Goal: Task Accomplishment & Management: Complete application form

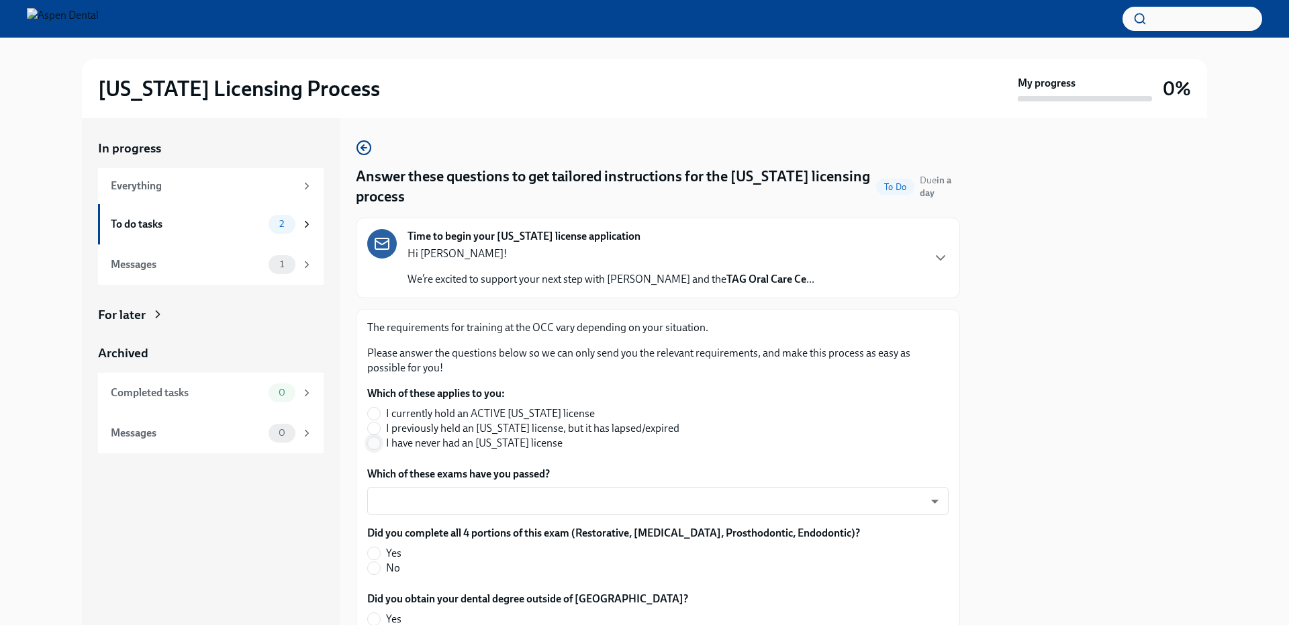
click at [377, 445] on input "I have never had an [US_STATE] license" at bounding box center [374, 443] width 12 height 12
radio input "true"
click at [403, 492] on body "[US_STATE] Licensing Process My progress 0% In progress Everything To do tasks …" at bounding box center [644, 320] width 1289 height 640
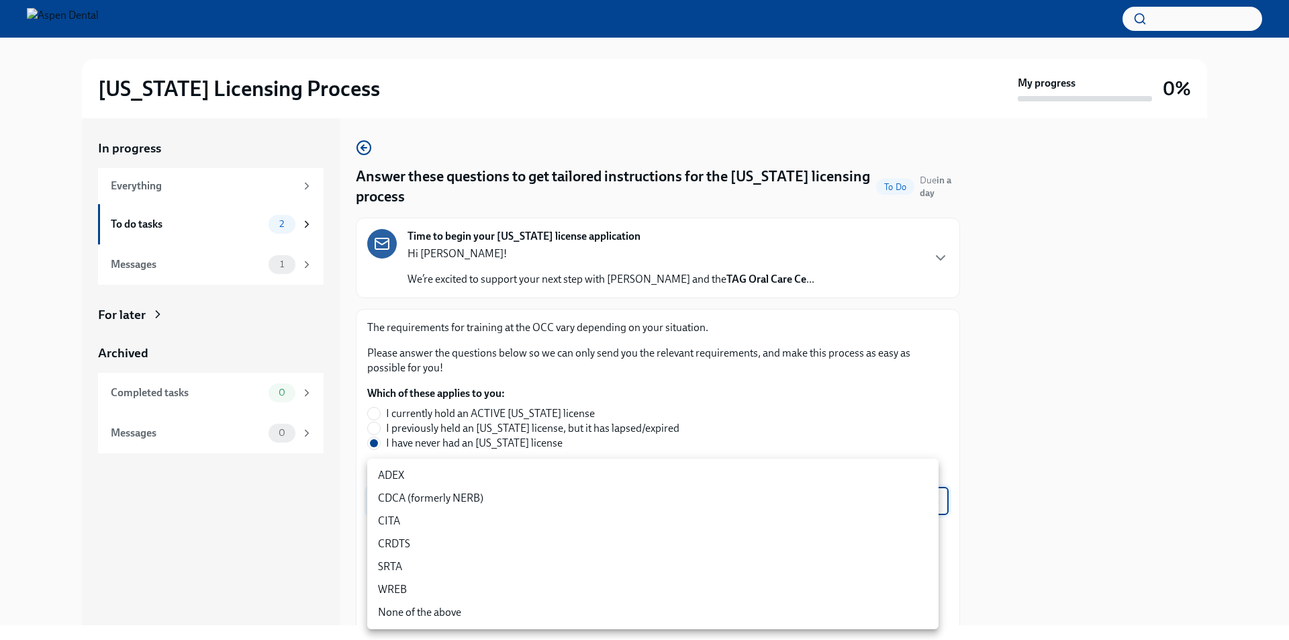
click at [391, 544] on li "CRDTS" at bounding box center [652, 543] width 571 height 23
type input "sbZsDUkUn"
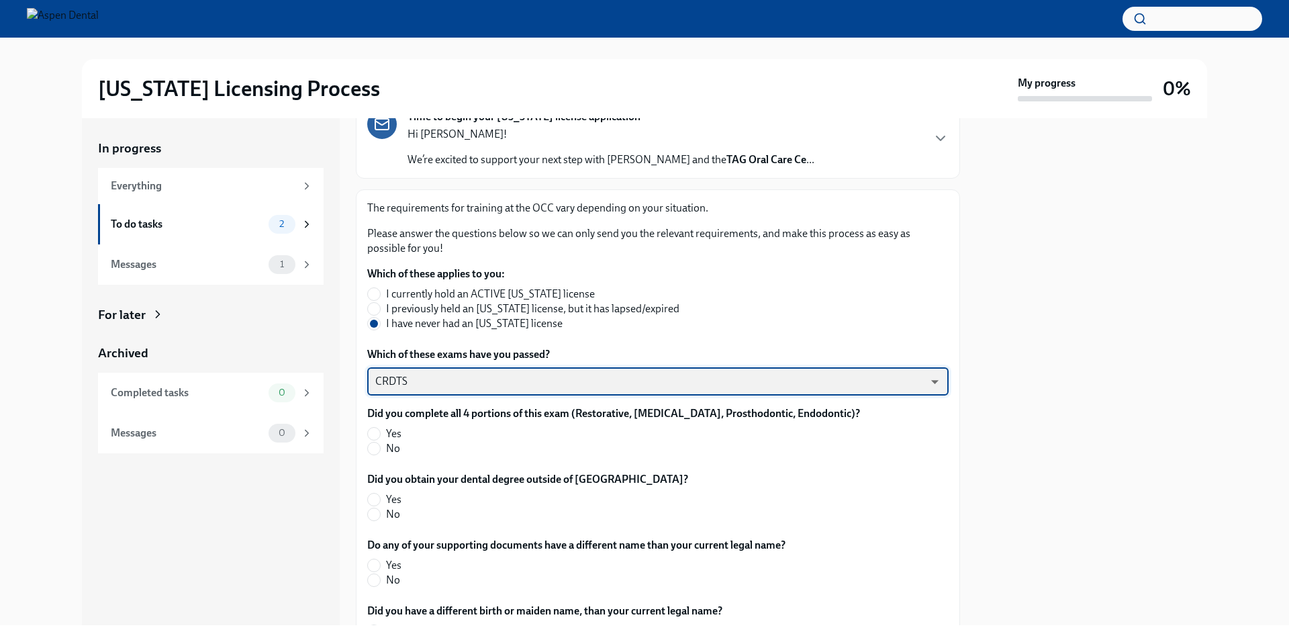
scroll to position [134, 0]
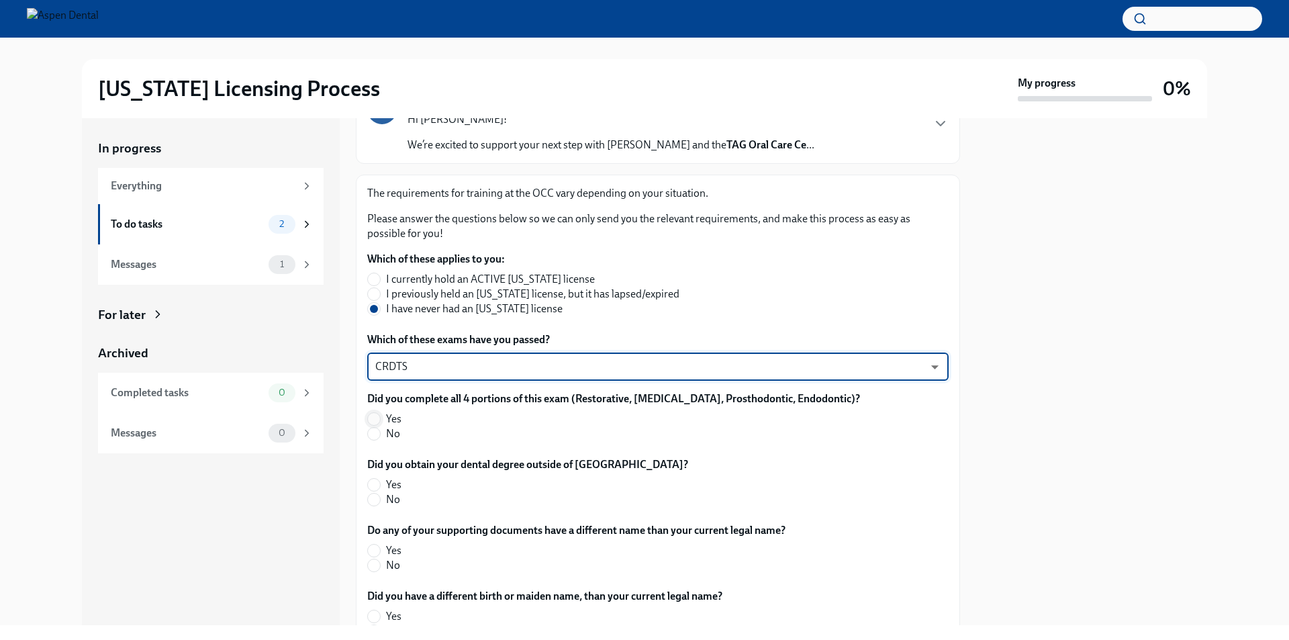
click at [375, 420] on input "Yes" at bounding box center [374, 419] width 12 height 12
radio input "true"
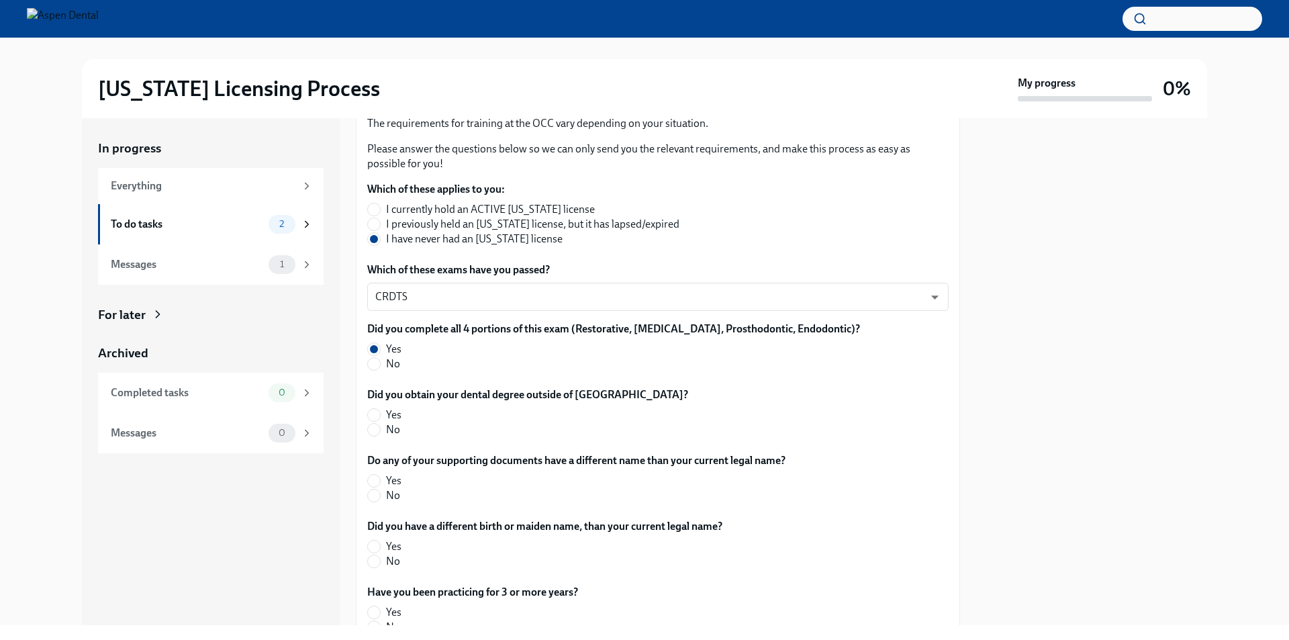
scroll to position [269, 0]
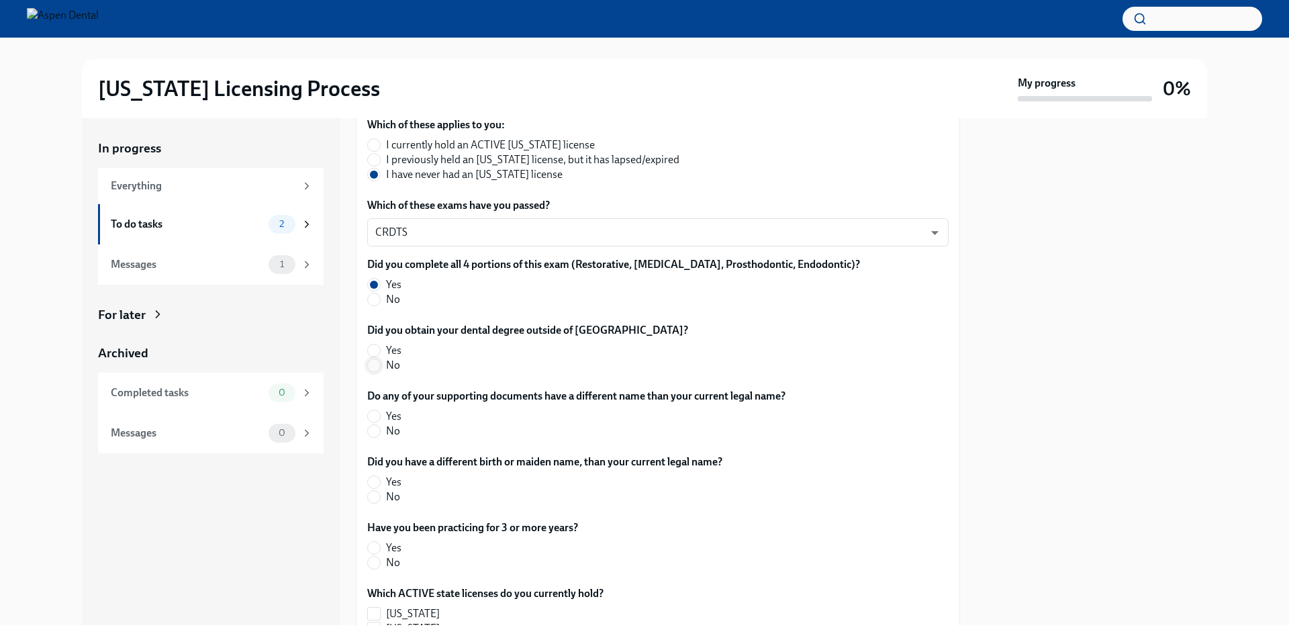
click at [371, 368] on input "No" at bounding box center [374, 365] width 12 height 12
radio input "true"
click at [375, 430] on input "No" at bounding box center [374, 431] width 12 height 12
radio input "true"
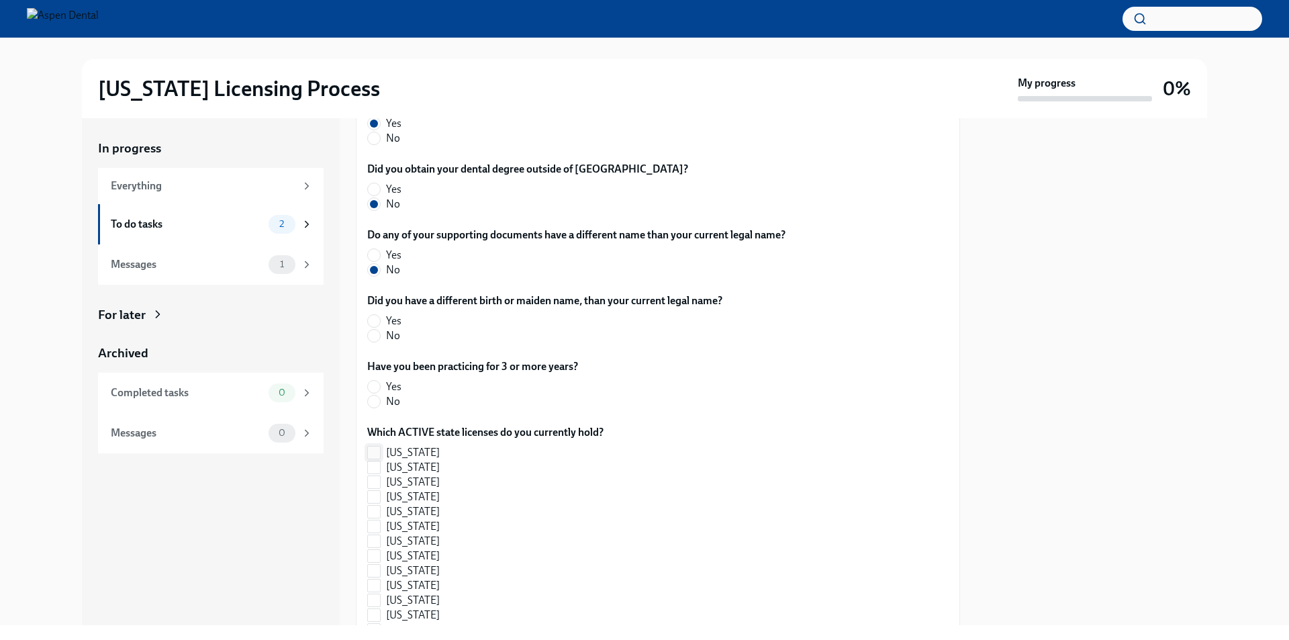
scroll to position [470, 0]
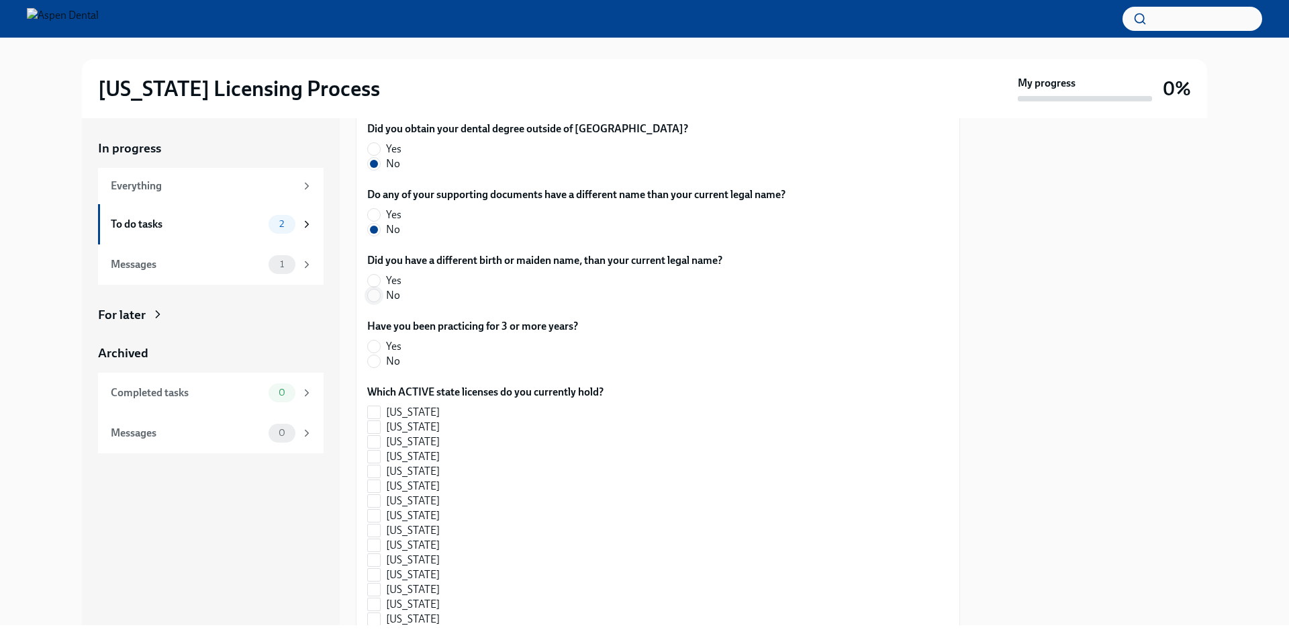
click at [372, 298] on input "No" at bounding box center [374, 295] width 12 height 12
radio input "true"
click at [375, 346] on input "Yes" at bounding box center [374, 346] width 12 height 12
radio input "true"
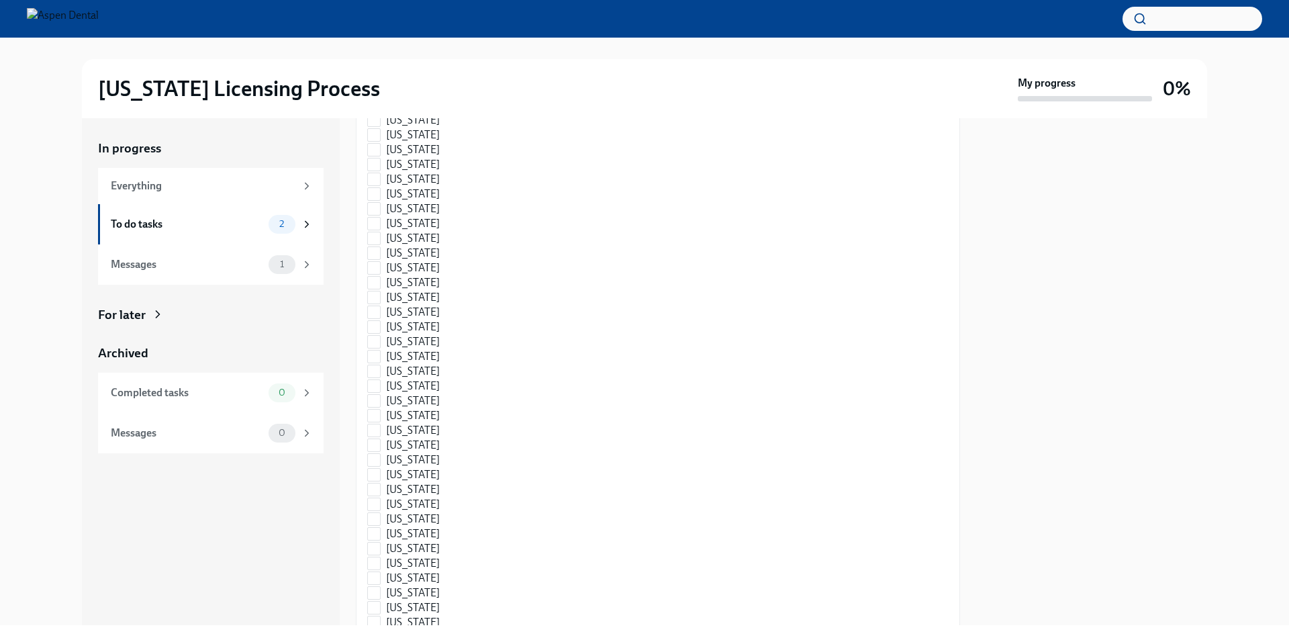
scroll to position [940, 0]
click at [378, 314] on input "[US_STATE]" at bounding box center [374, 311] width 12 height 12
checkbox input "true"
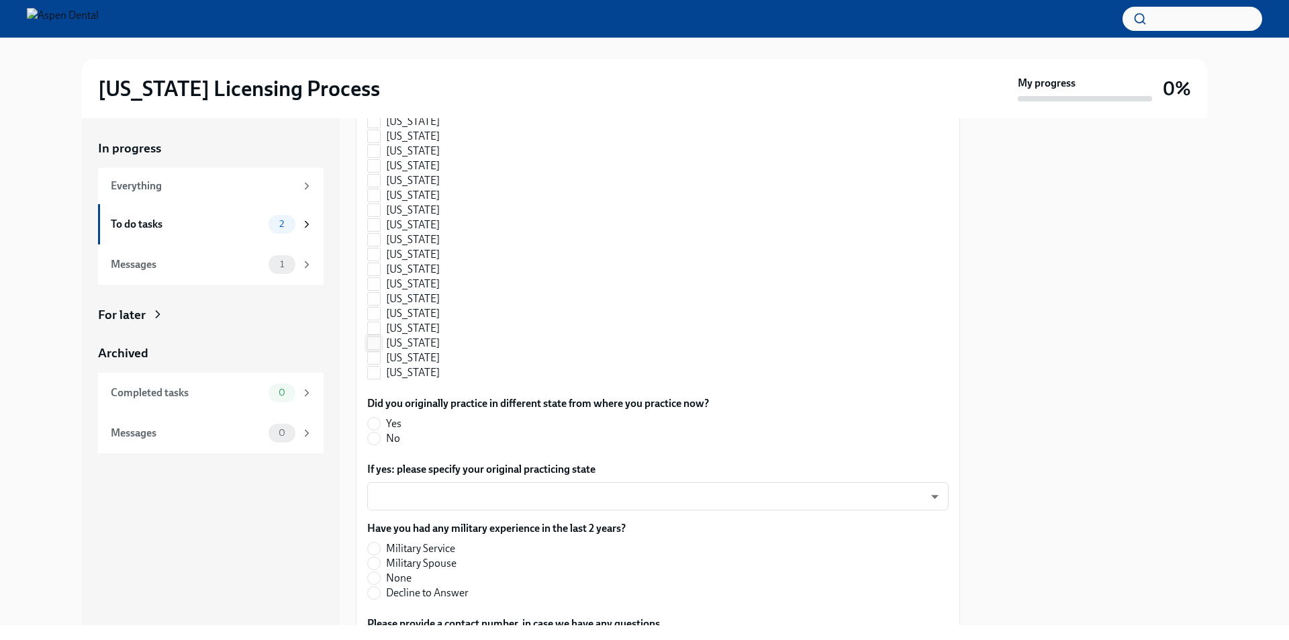
scroll to position [1276, 0]
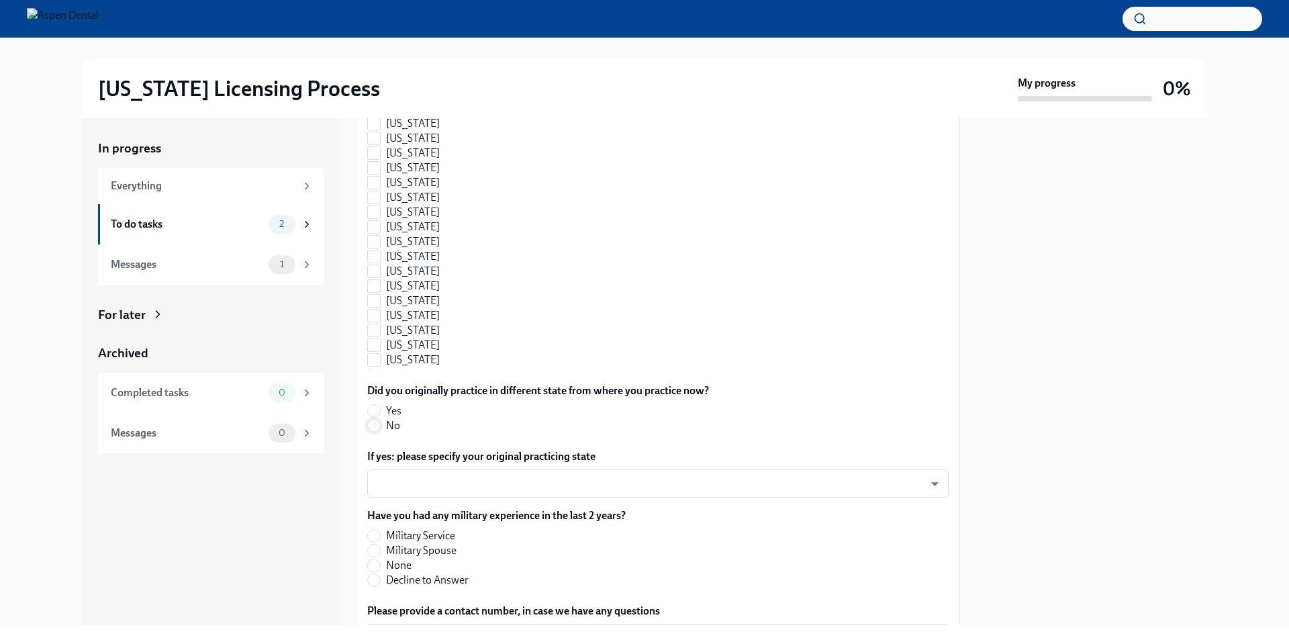
click at [373, 426] on input "No" at bounding box center [374, 426] width 12 height 12
radio input "true"
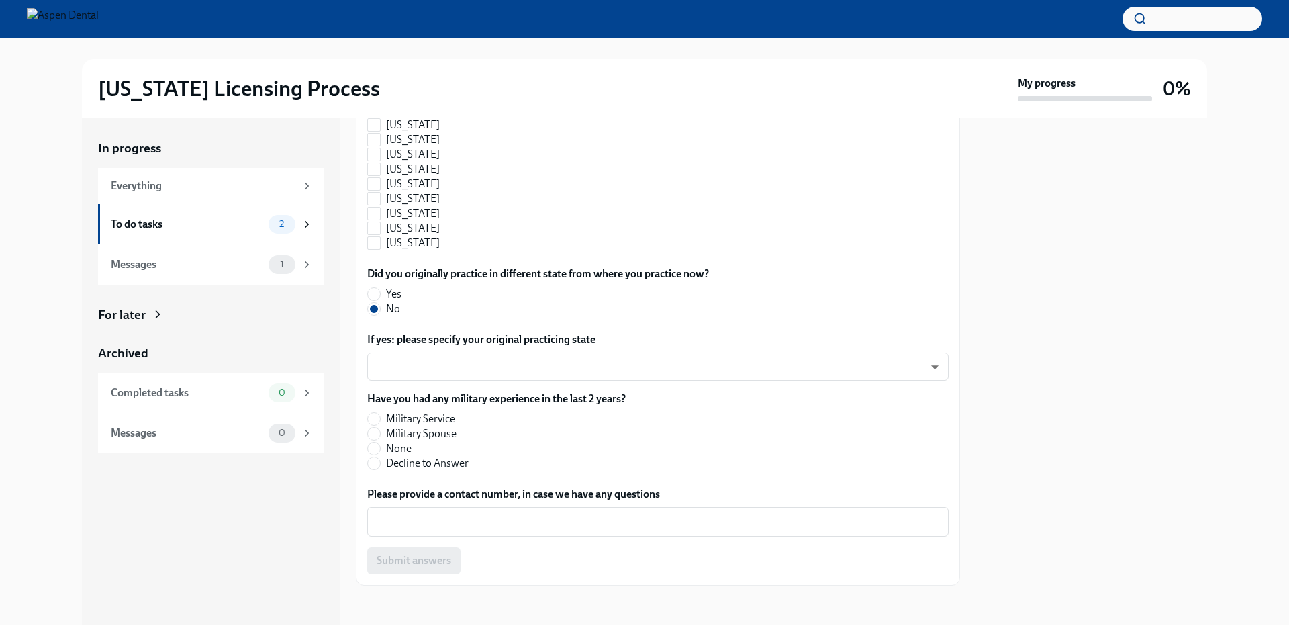
scroll to position [1396, 0]
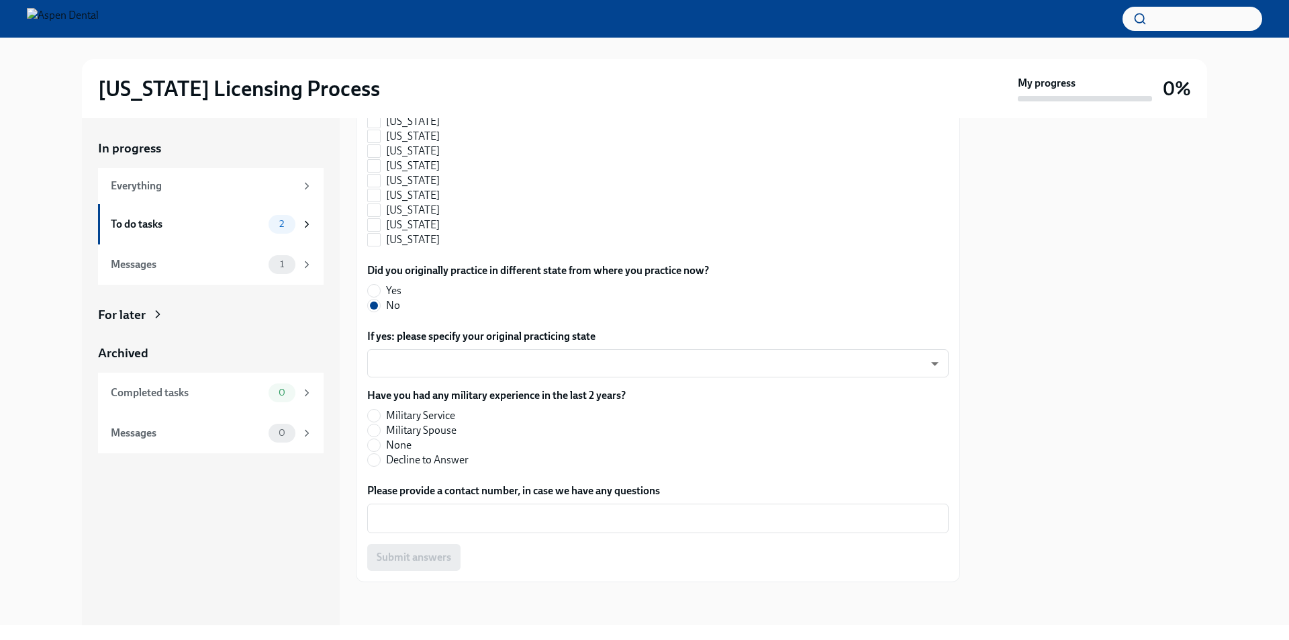
click at [384, 446] on label "None" at bounding box center [491, 445] width 248 height 15
click at [380, 446] on input "None" at bounding box center [374, 445] width 12 height 12
radio input "true"
click at [407, 514] on textarea "Please provide a contact number, in case we have any questions" at bounding box center [657, 518] width 565 height 16
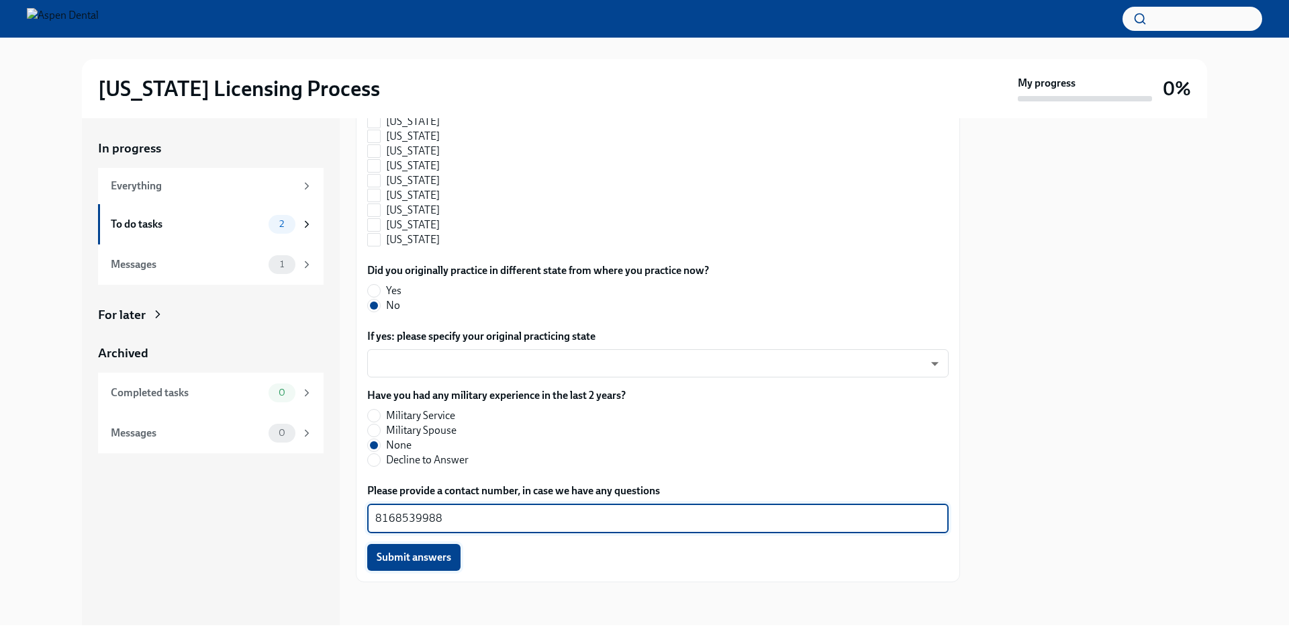
type textarea "8168539988"
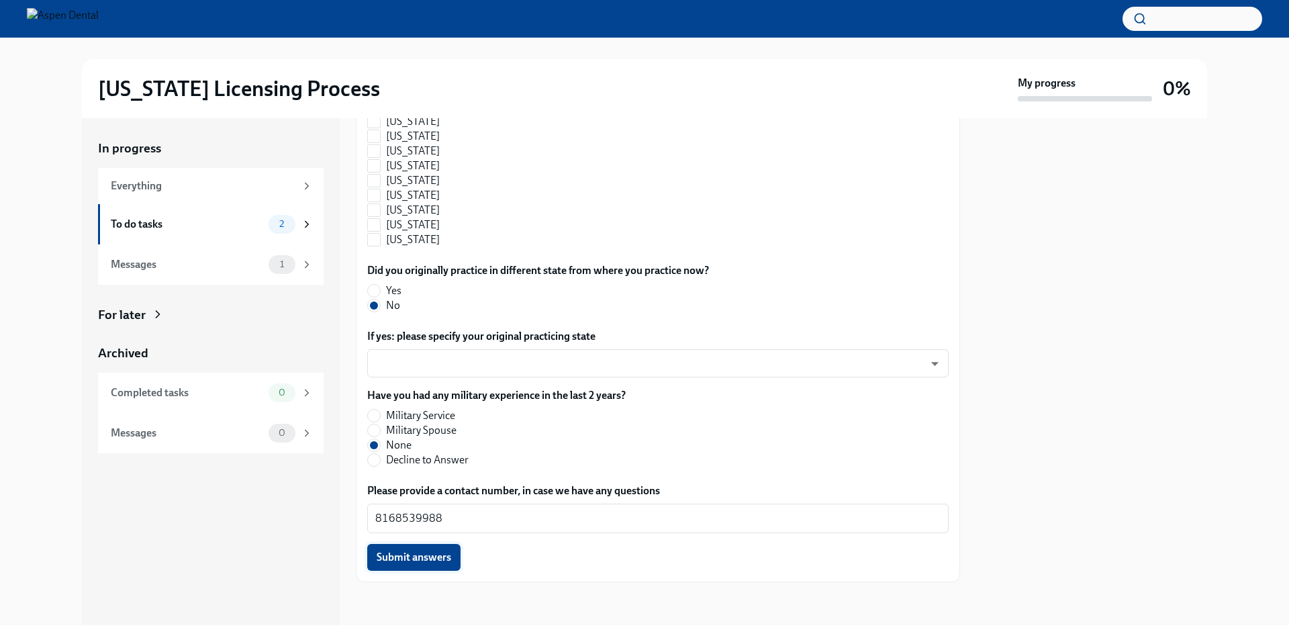
click at [400, 556] on span "Submit answers" at bounding box center [414, 556] width 75 height 13
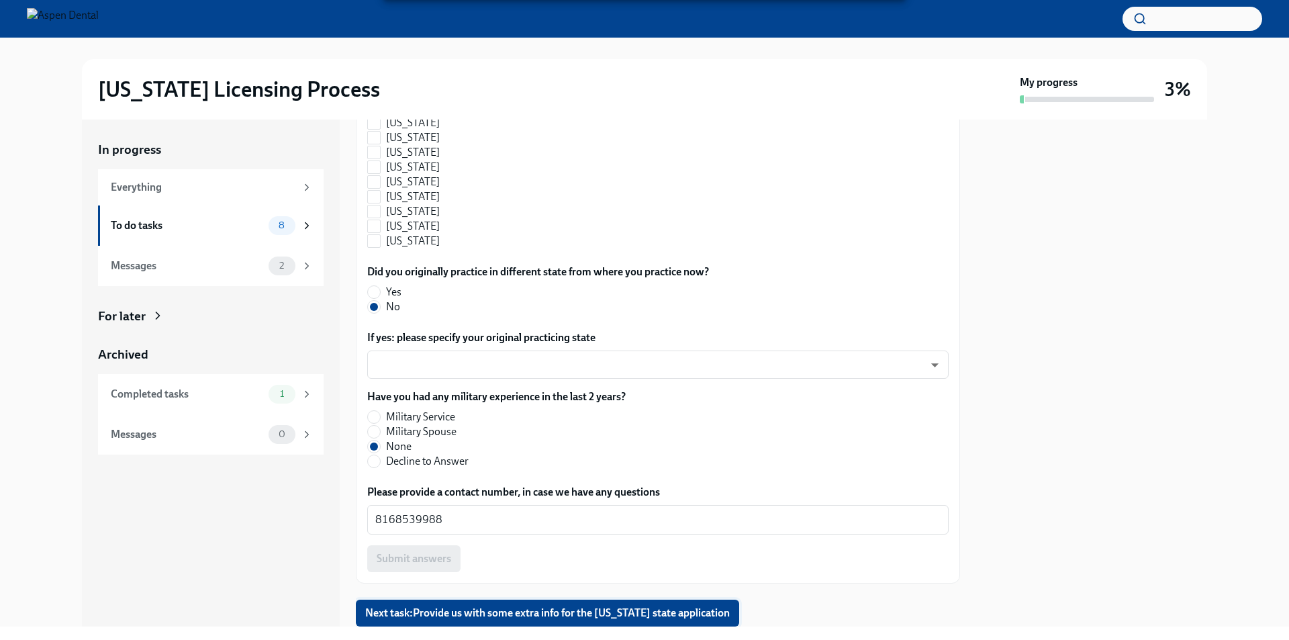
click at [428, 608] on span "Next task : Provide us with some extra info for the [US_STATE] state application" at bounding box center [547, 612] width 365 height 13
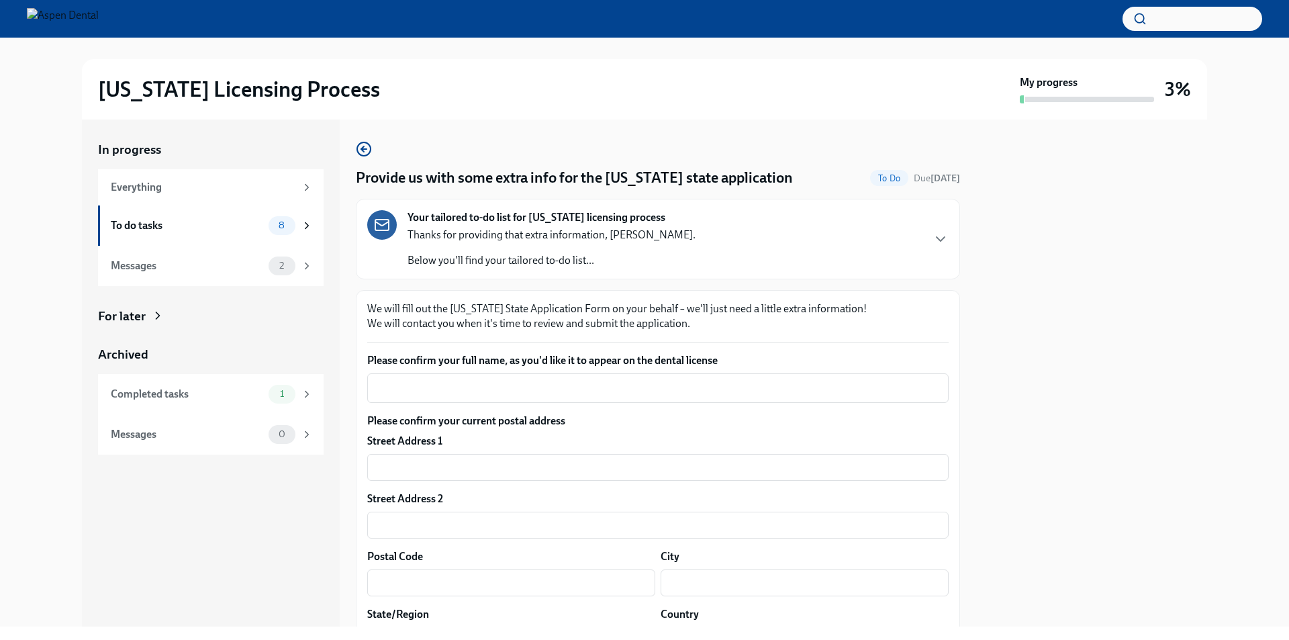
click at [393, 373] on div "Please confirm your full name, as you'd like it to appear on the dental license…" at bounding box center [657, 378] width 581 height 50
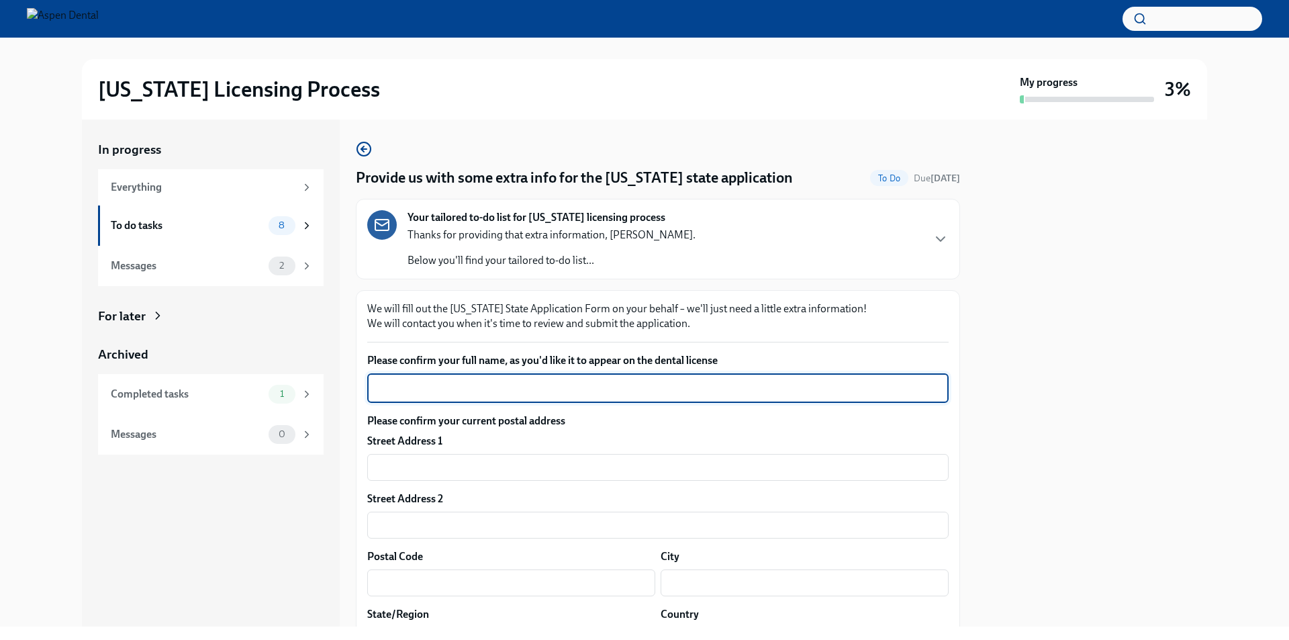
click at [391, 381] on textarea "Please confirm your full name, as you'd like it to appear on the dental license" at bounding box center [657, 388] width 565 height 16
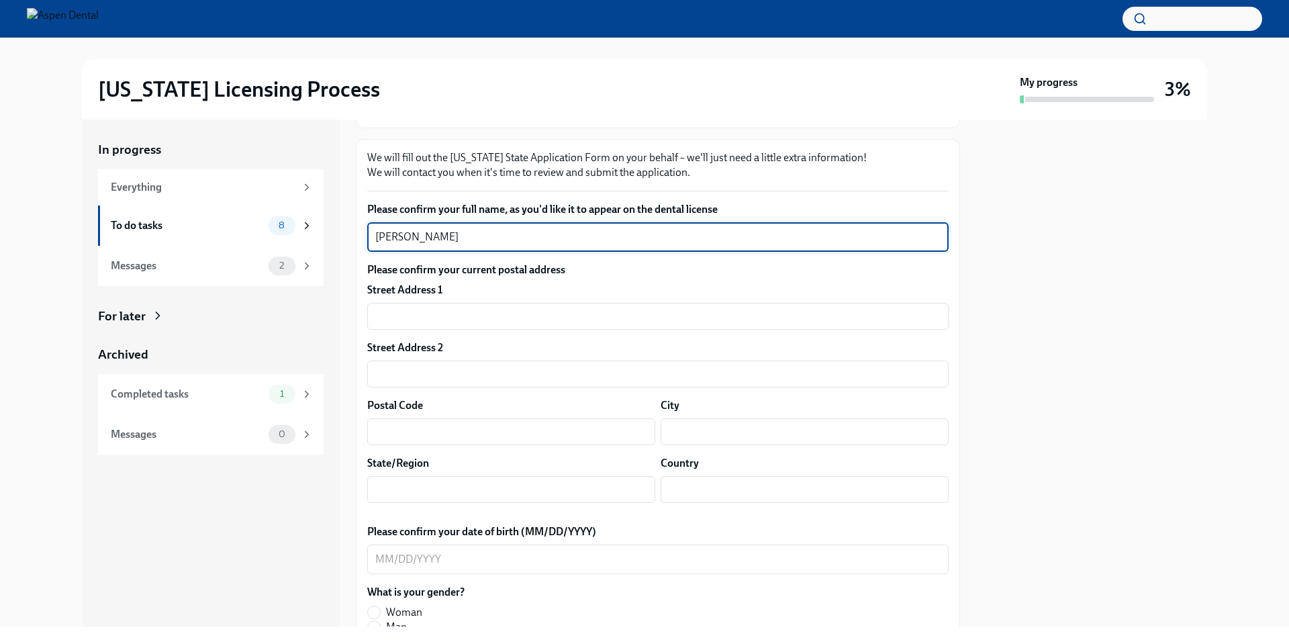
scroll to position [201, 0]
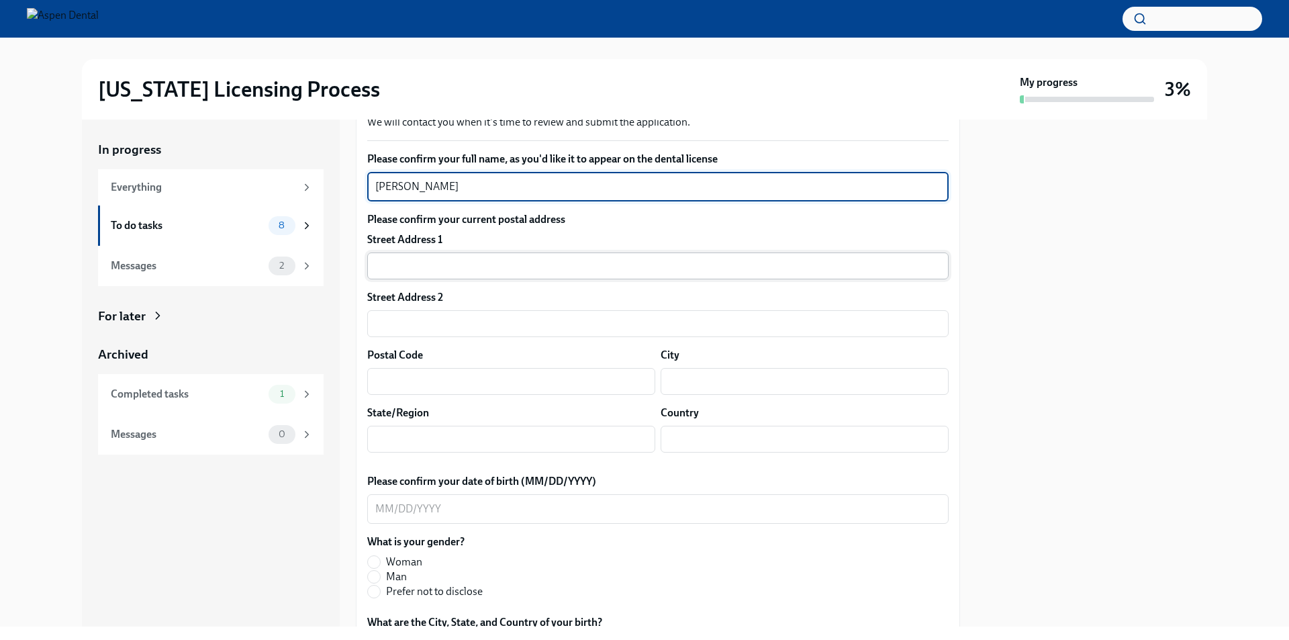
type textarea "[PERSON_NAME]"
click at [391, 267] on input "text" at bounding box center [657, 265] width 581 height 27
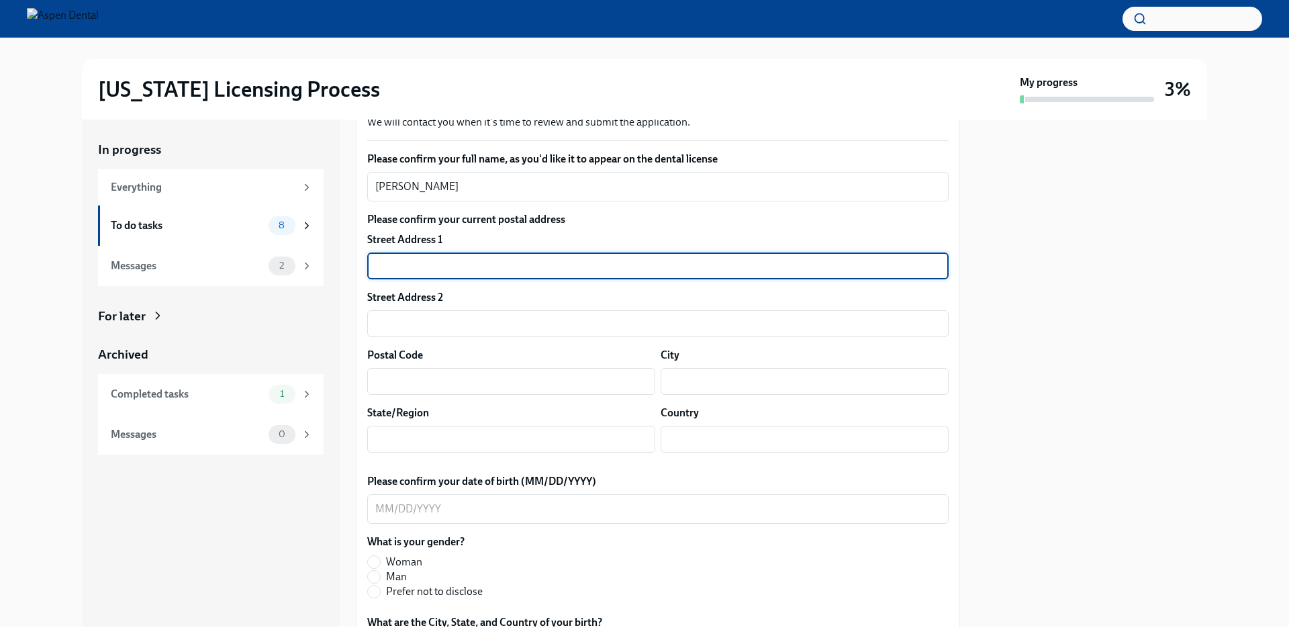
type input "[STREET_ADDRESS]"
type input "64075"
type input "[GEOGRAPHIC_DATA]"
type input "MO"
type input "US"
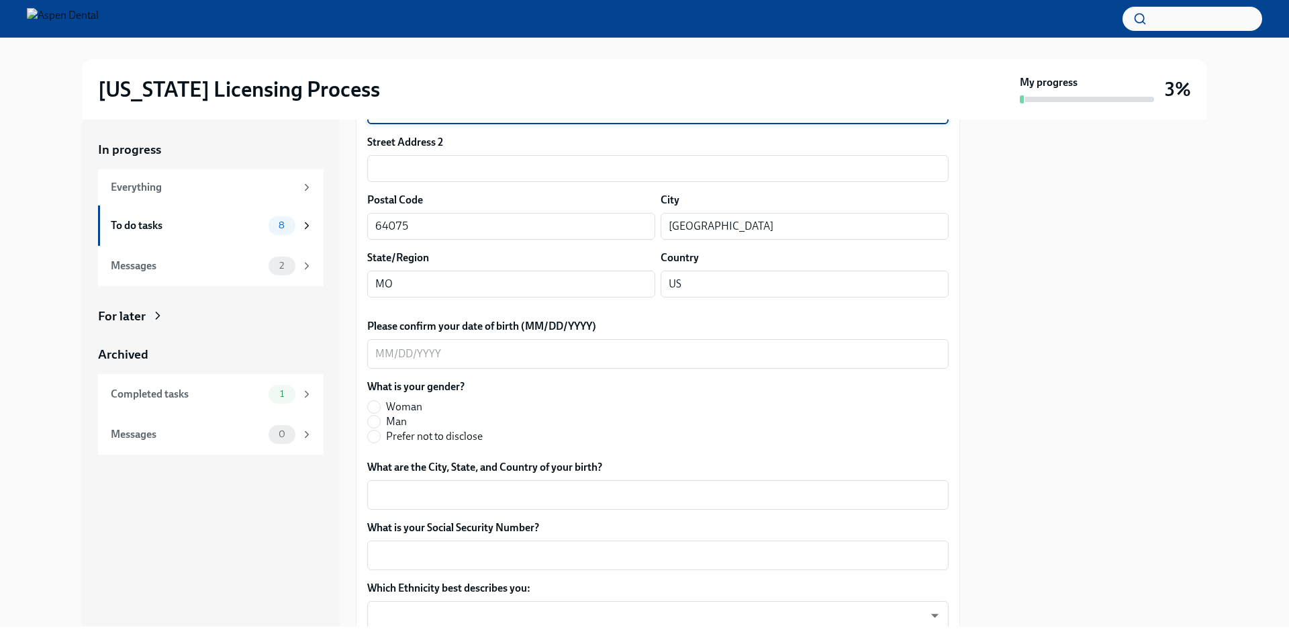
scroll to position [403, 0]
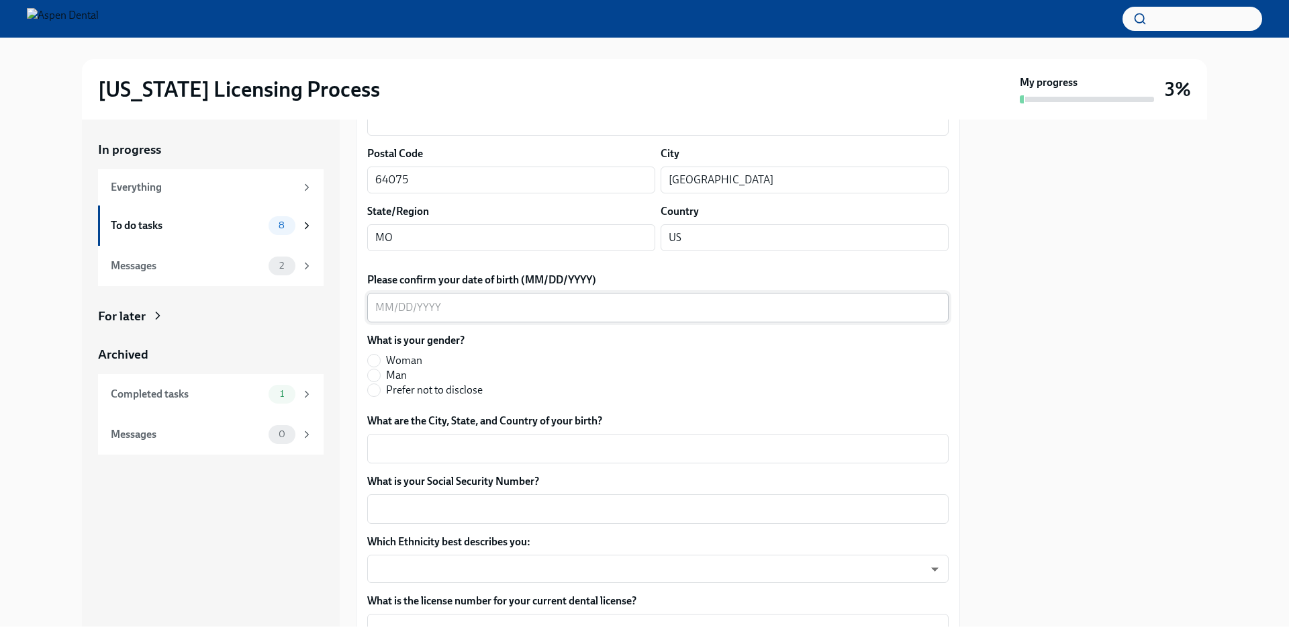
click at [494, 296] on div "x ​" at bounding box center [657, 308] width 581 height 30
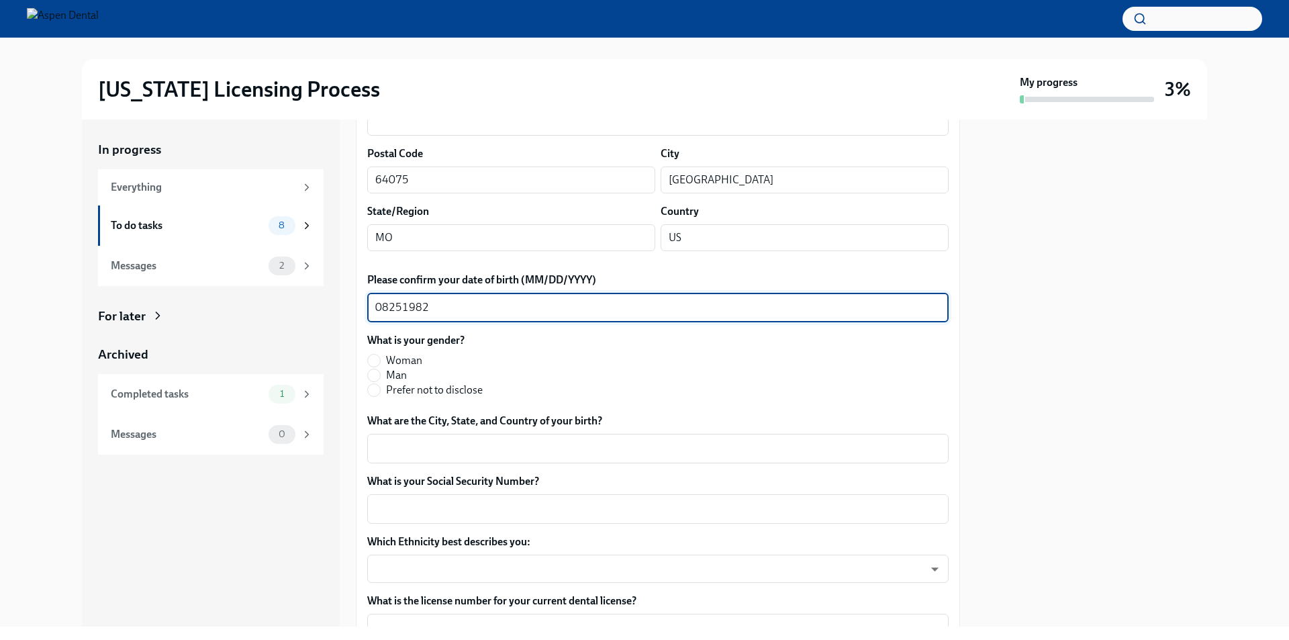
click at [389, 307] on textarea "08251982" at bounding box center [657, 307] width 565 height 16
type textarea "[DATE]"
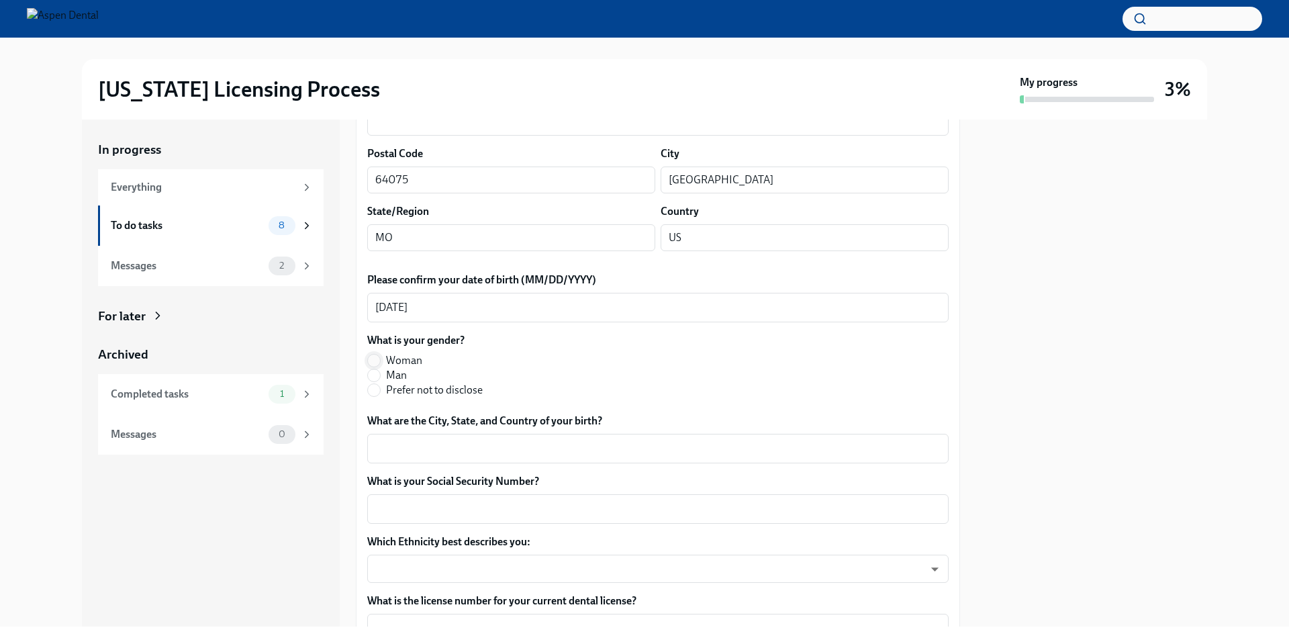
click at [375, 360] on input "Woman" at bounding box center [374, 360] width 12 height 12
radio input "true"
click at [389, 450] on textarea "What are the City, State, and Country of your birth?" at bounding box center [657, 448] width 565 height 16
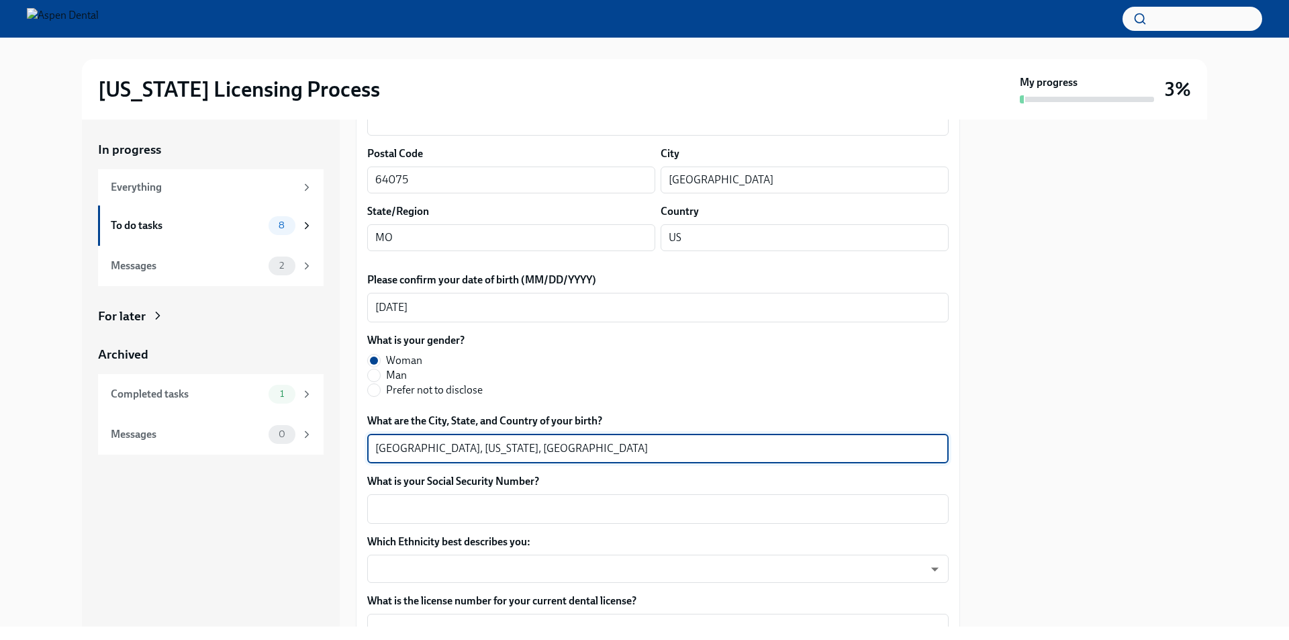
type textarea "[GEOGRAPHIC_DATA], [US_STATE], [GEOGRAPHIC_DATA]"
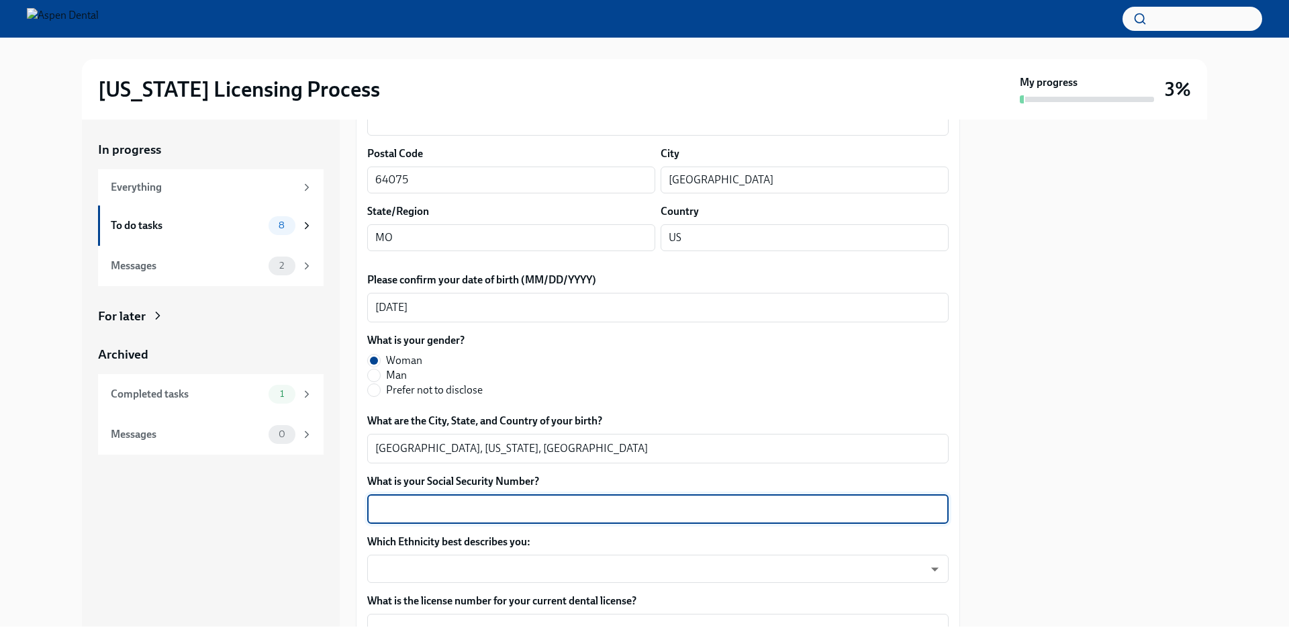
click at [393, 503] on textarea "What is your Social Security Number?" at bounding box center [657, 509] width 565 height 16
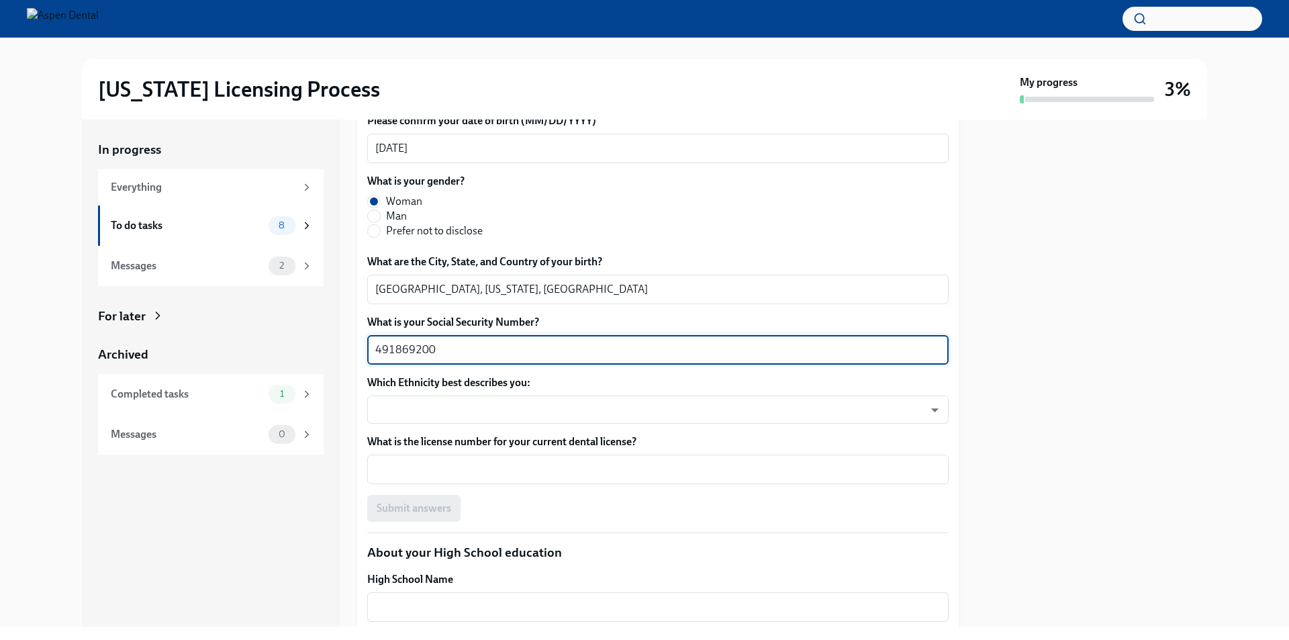
scroll to position [604, 0]
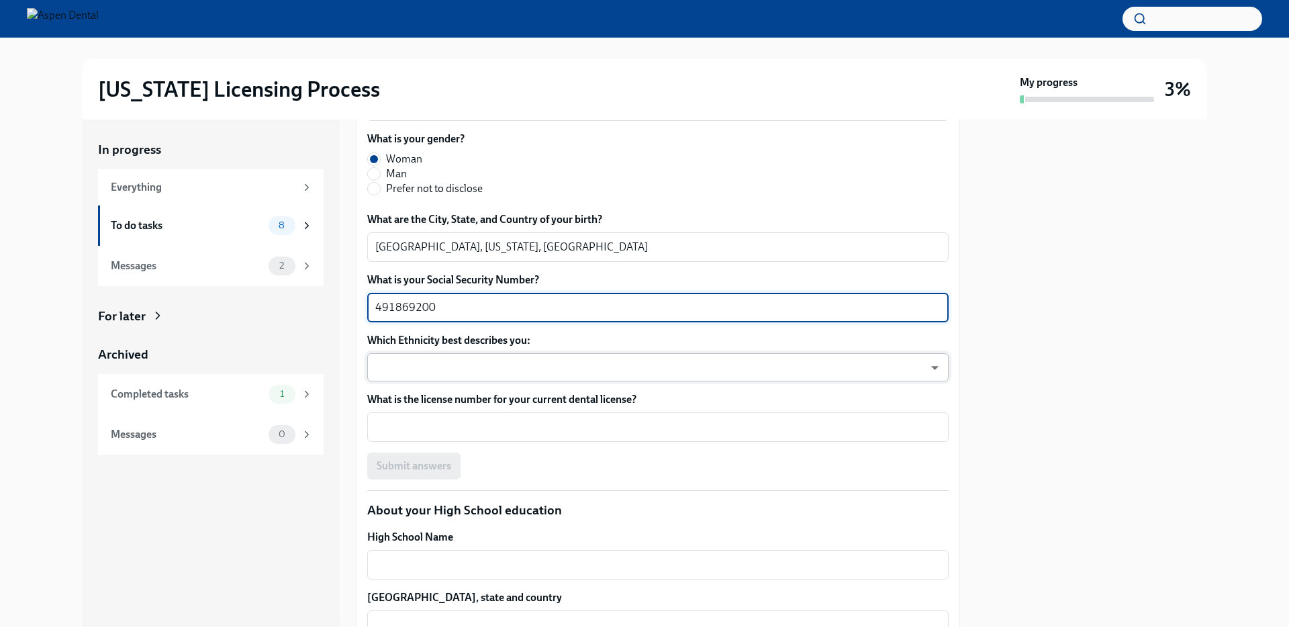
type textarea "491869200"
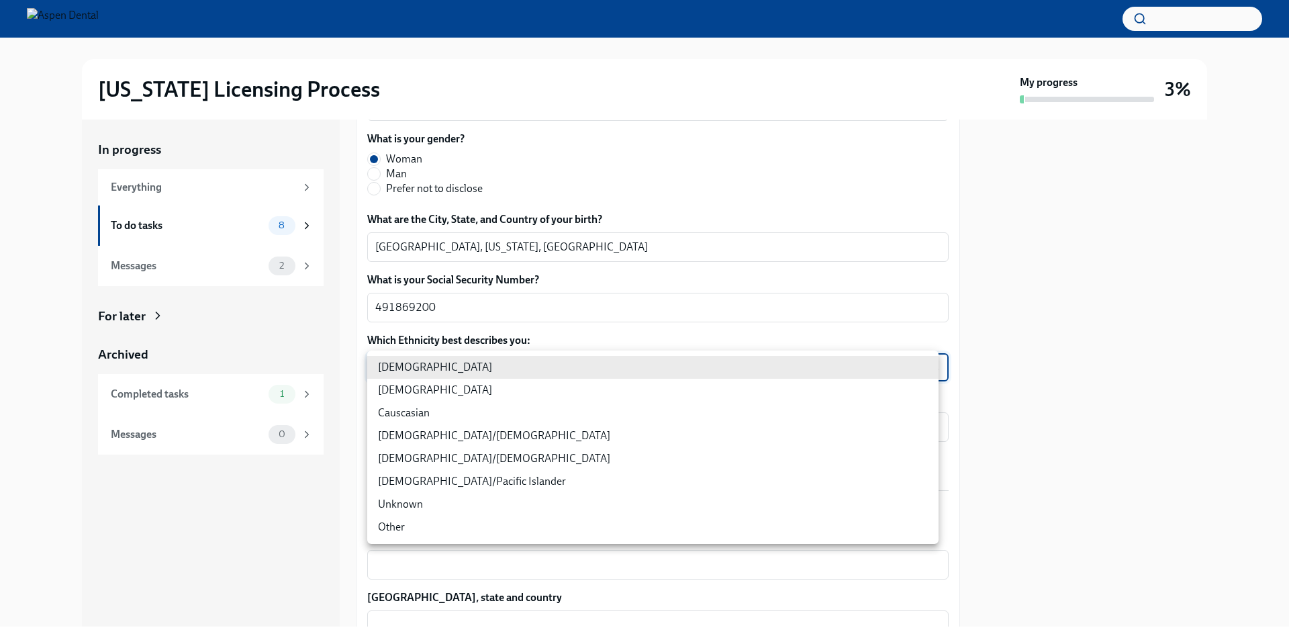
click at [426, 362] on body "[US_STATE] Licensing Process My progress 3% In progress Everything To do tasks …" at bounding box center [644, 320] width 1289 height 640
click at [419, 405] on li "Causcasian" at bounding box center [652, 412] width 571 height 23
type input "Sgg7VB5SW"
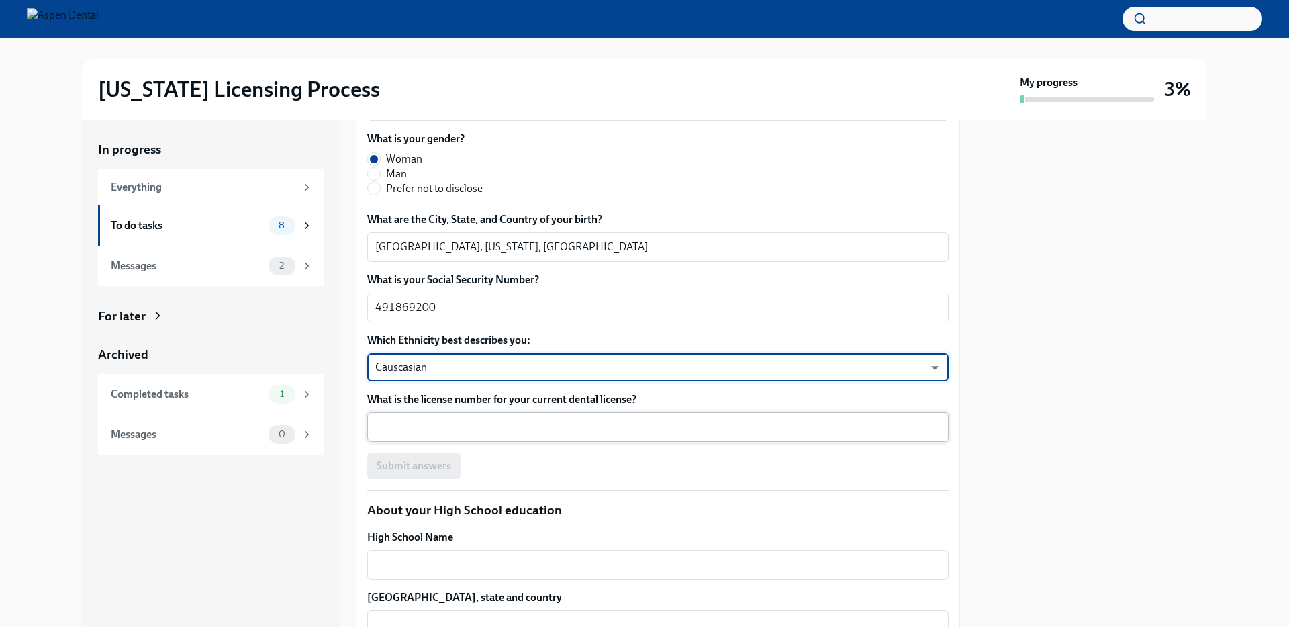
click at [420, 418] on div "x ​" at bounding box center [657, 427] width 581 height 30
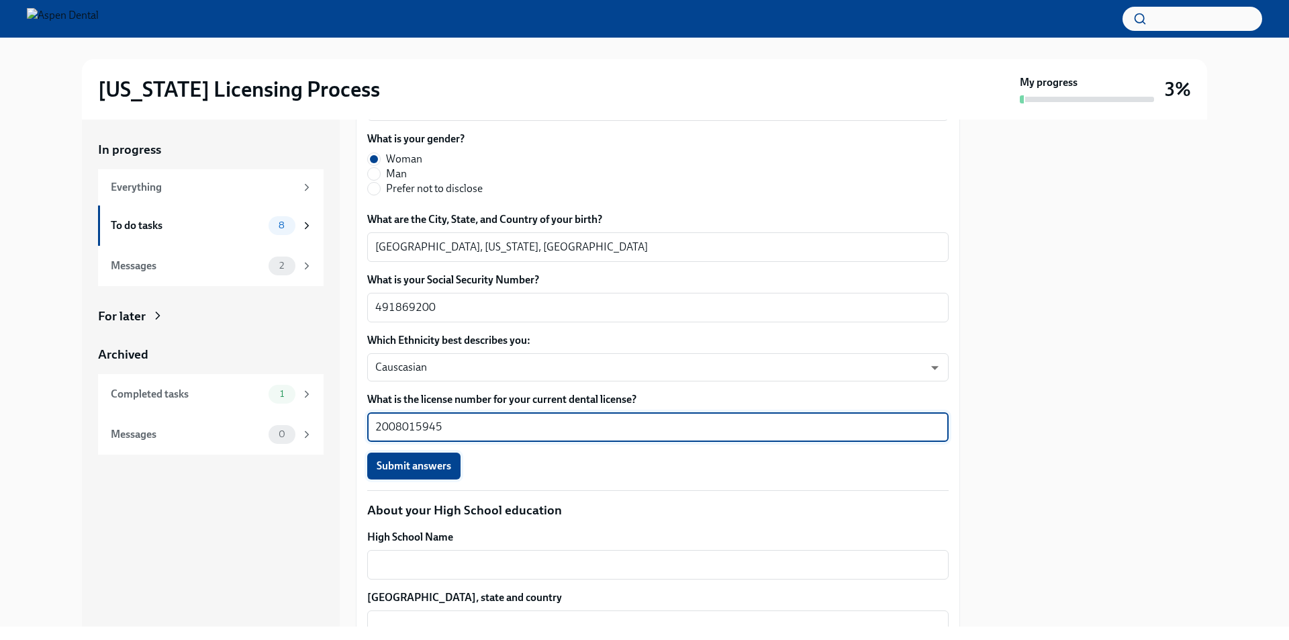
type textarea "2008015945"
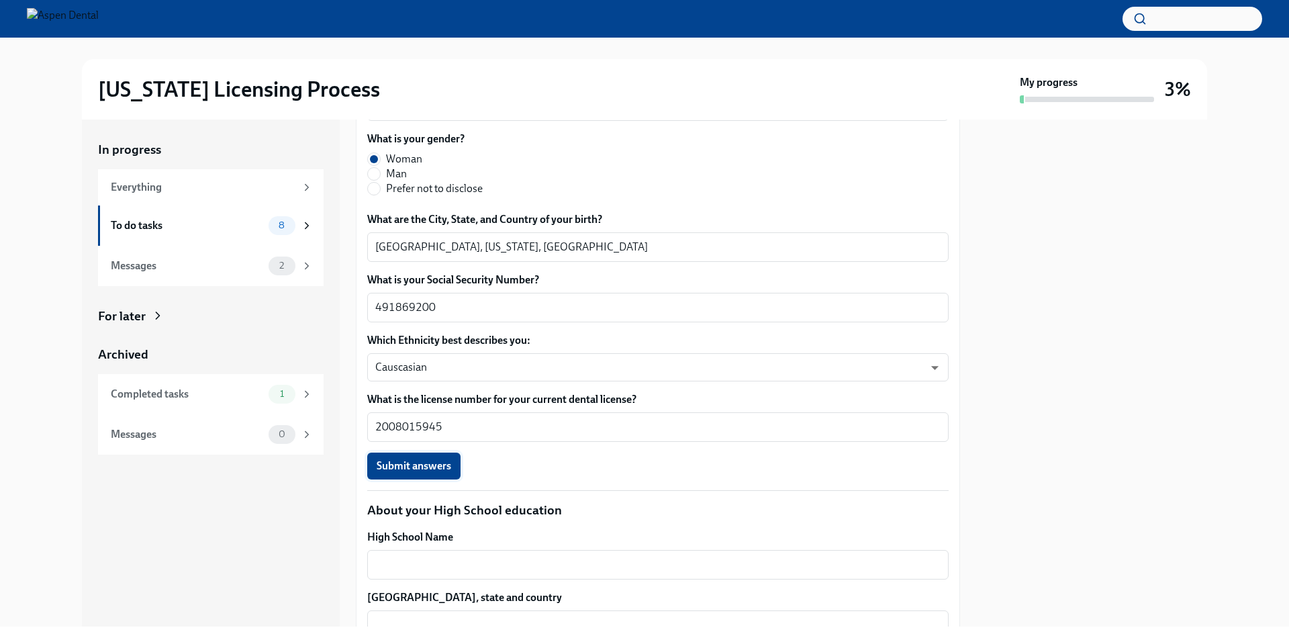
click at [418, 459] on span "Submit answers" at bounding box center [414, 465] width 75 height 13
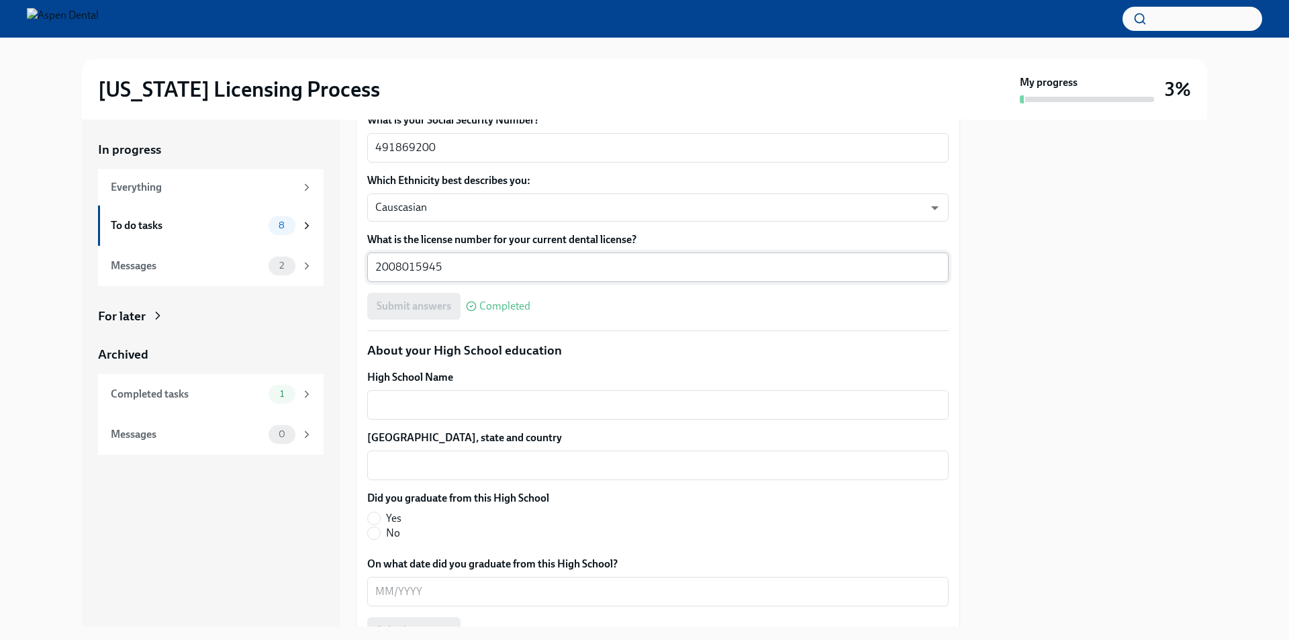
scroll to position [806, 0]
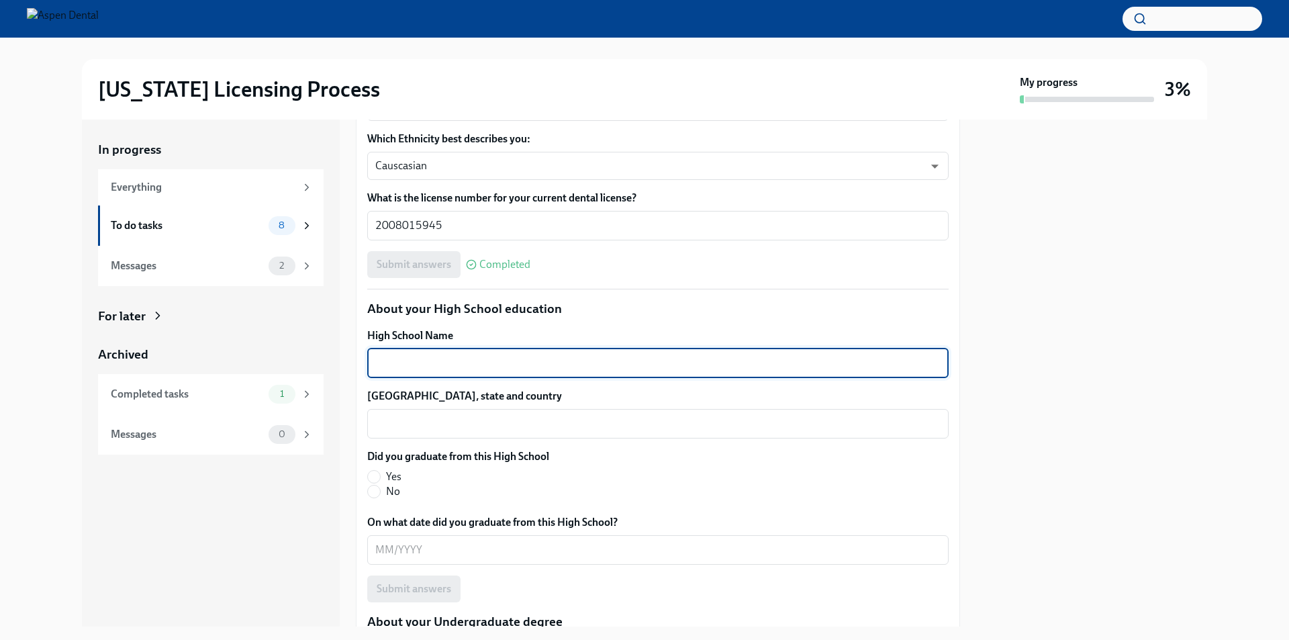
click at [475, 361] on textarea "High School Name" at bounding box center [657, 363] width 565 height 16
type textarea "[GEOGRAPHIC_DATA]"
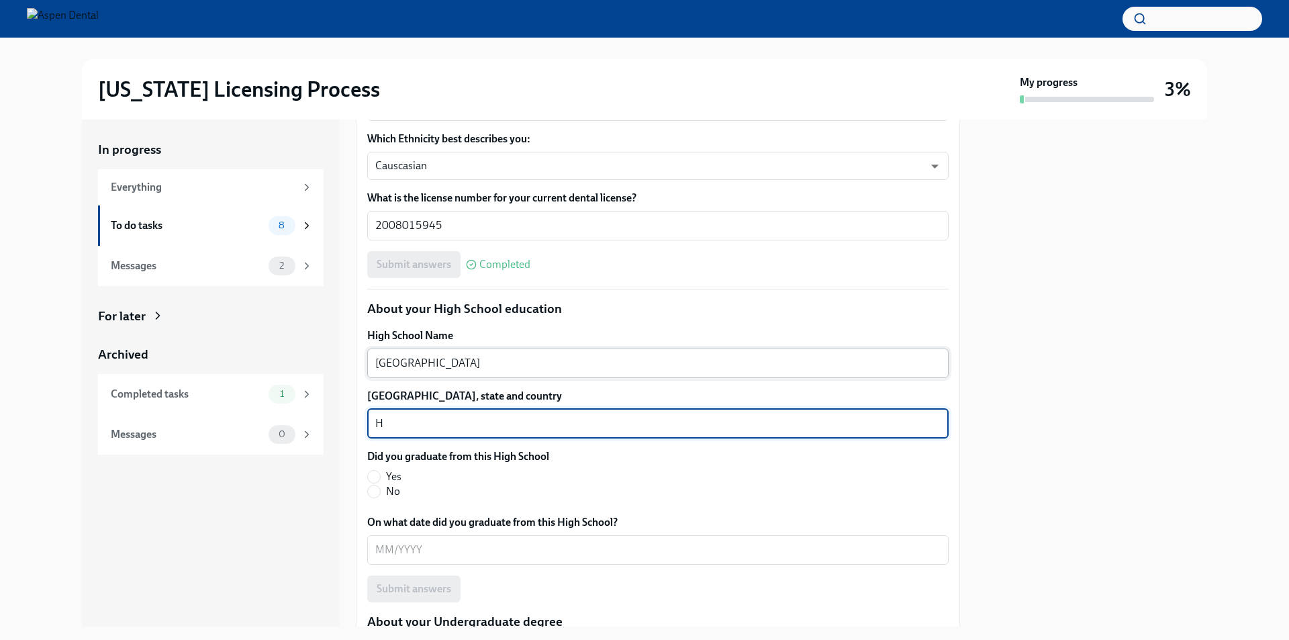
type textarea "H"
type textarea "Excelsior Spring, [GEOGRAPHIC_DATA], [GEOGRAPHIC_DATA]"
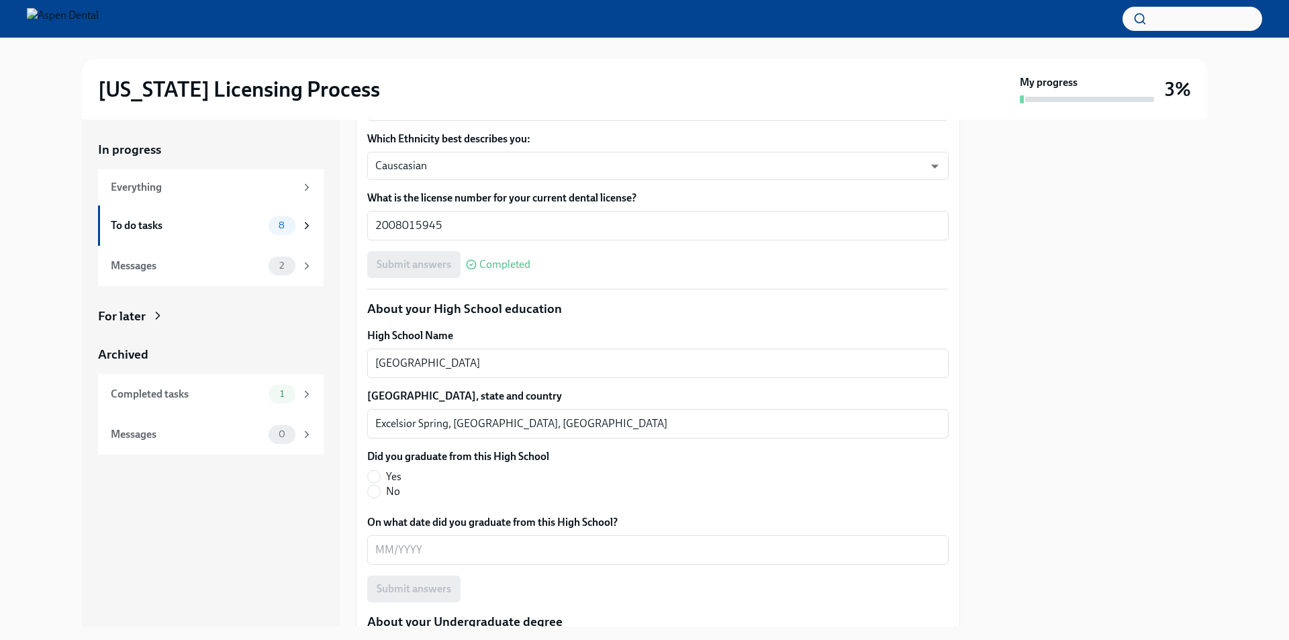
click at [389, 478] on span "Yes" at bounding box center [393, 476] width 15 height 15
click at [380, 478] on input "Yes" at bounding box center [374, 477] width 12 height 12
radio input "true"
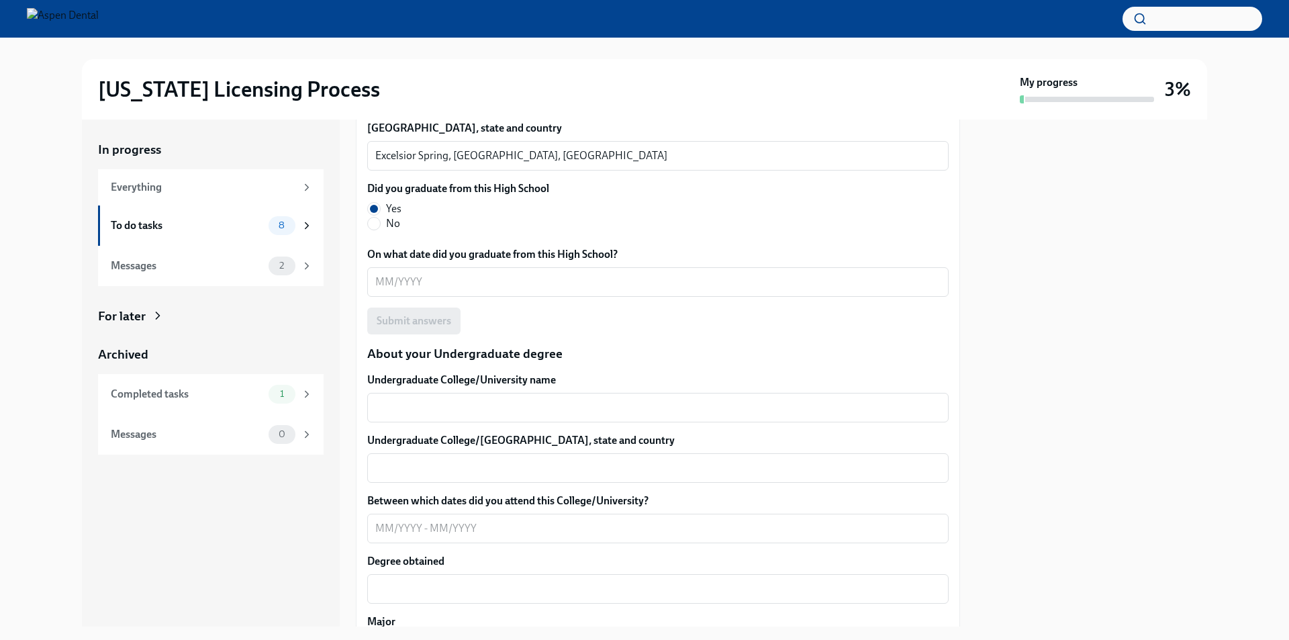
scroll to position [1074, 0]
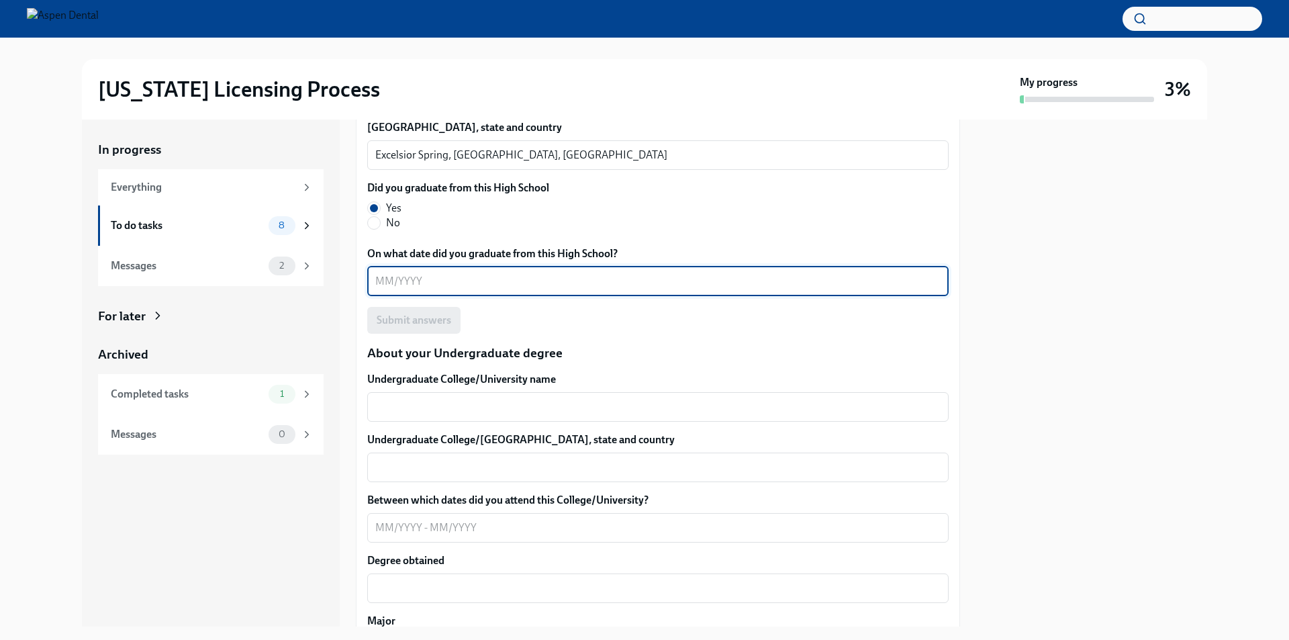
click at [430, 285] on textarea "On what date did you graduate from this High School?" at bounding box center [657, 281] width 565 height 16
type textarea "05/2000"
click at [432, 321] on span "Submit answers" at bounding box center [414, 320] width 75 height 13
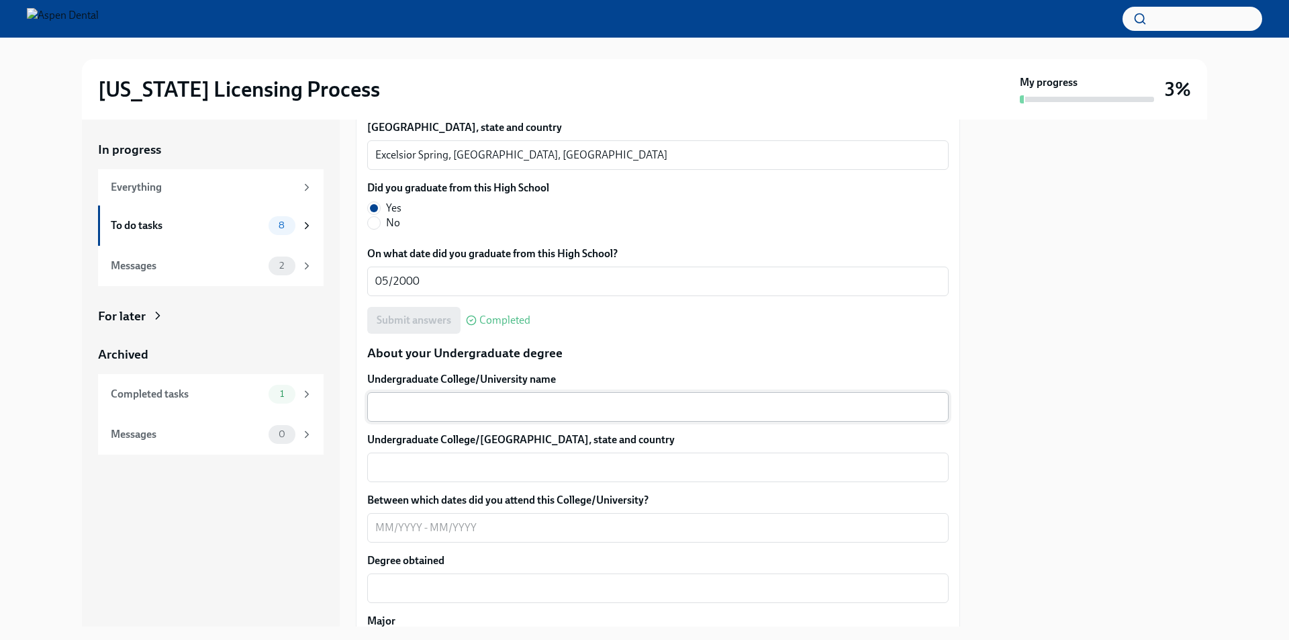
click at [453, 403] on textarea "Undergraduate College/University name" at bounding box center [657, 407] width 565 height 16
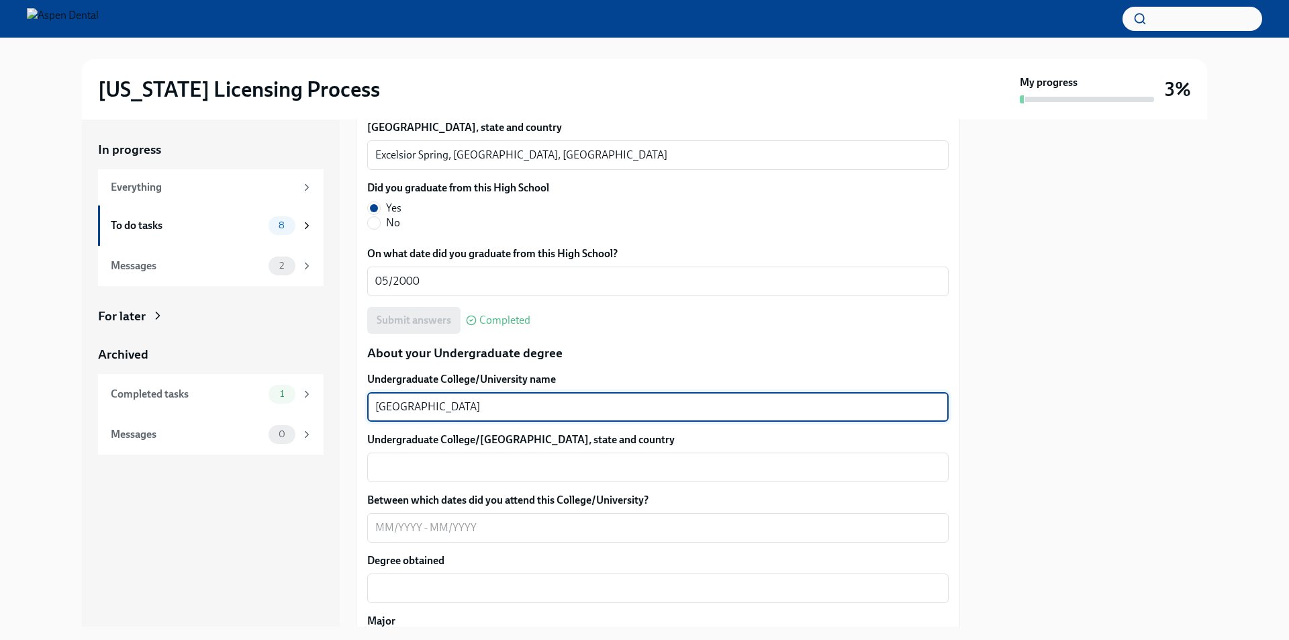
type textarea "[GEOGRAPHIC_DATA]"
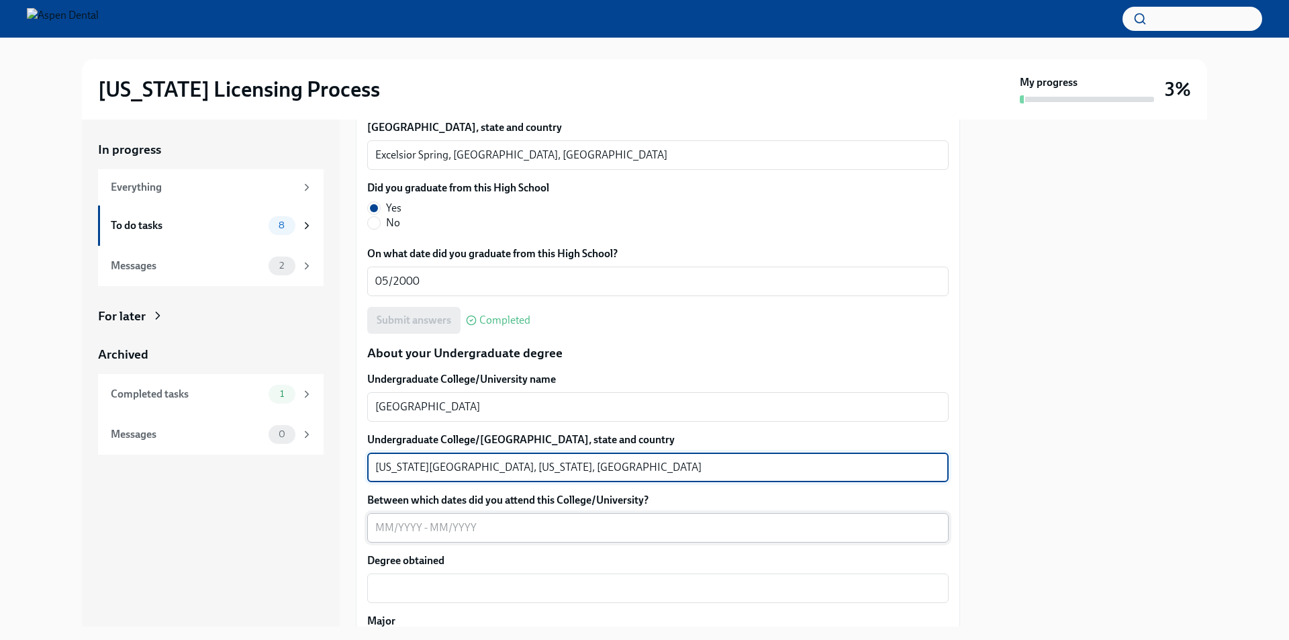
type textarea "[US_STATE][GEOGRAPHIC_DATA], [US_STATE], [GEOGRAPHIC_DATA]"
click at [388, 524] on textarea "Between which dates did you attend this College/University?" at bounding box center [657, 528] width 565 height 16
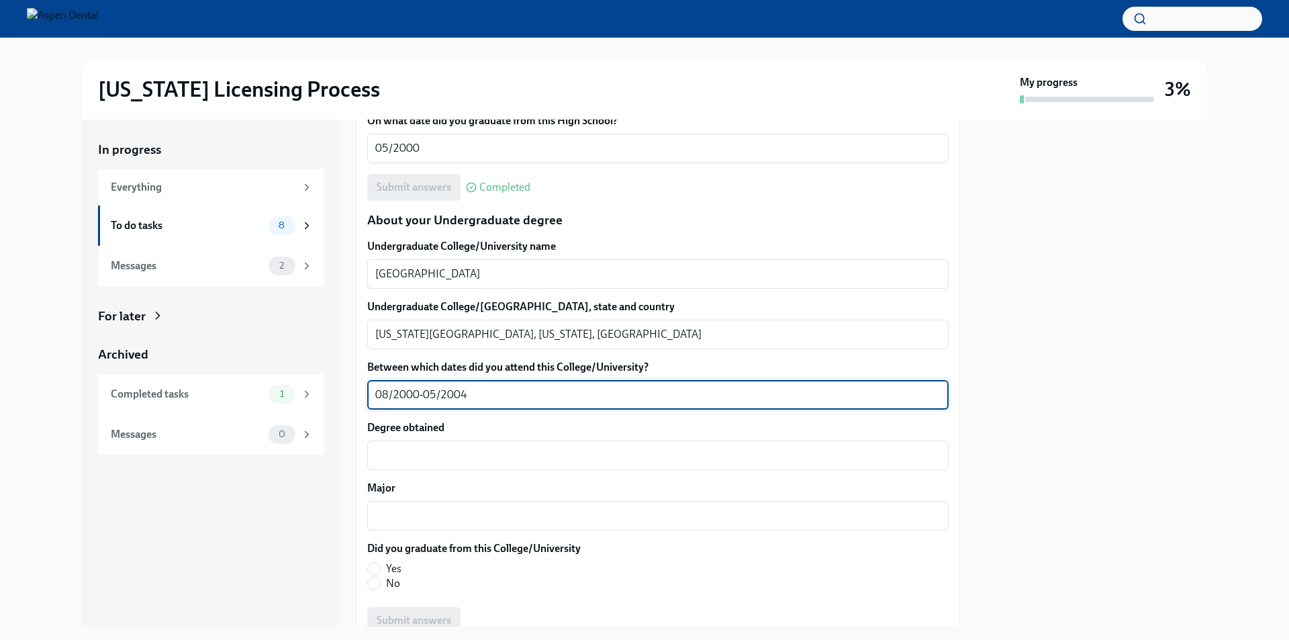
scroll to position [1208, 0]
type textarea "08/2000-05/2004"
click at [417, 451] on textarea "Degree obtained" at bounding box center [657, 454] width 565 height 16
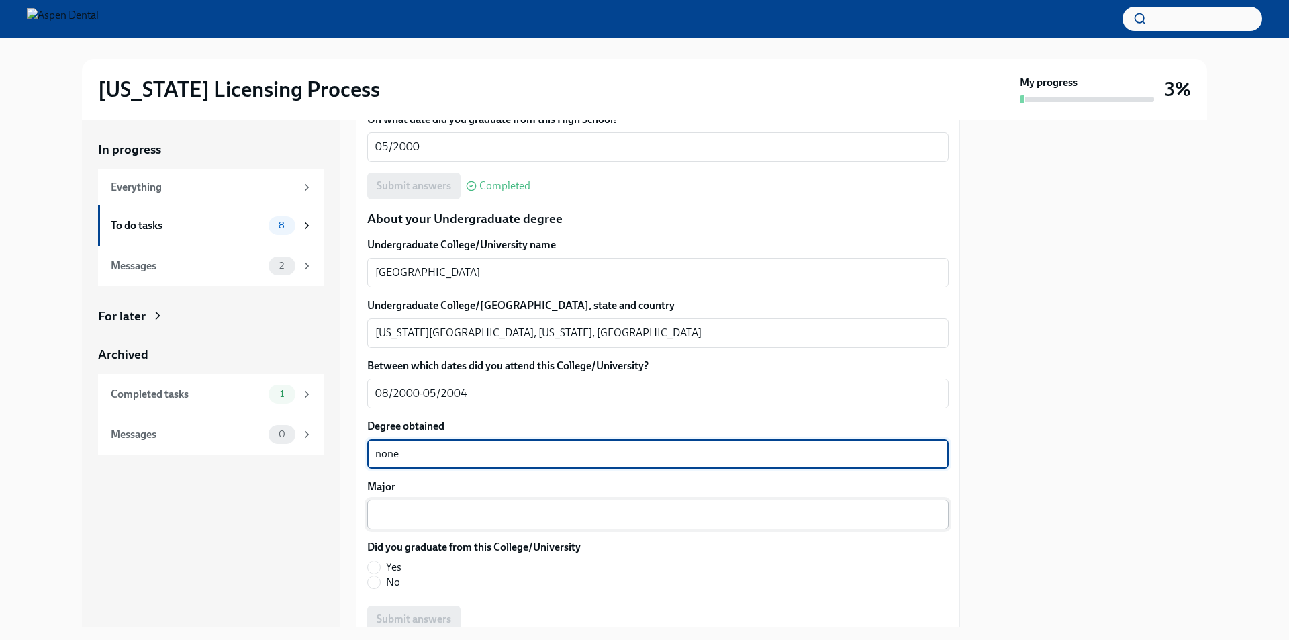
type textarea "none"
click at [416, 517] on textarea "Major" at bounding box center [657, 514] width 565 height 16
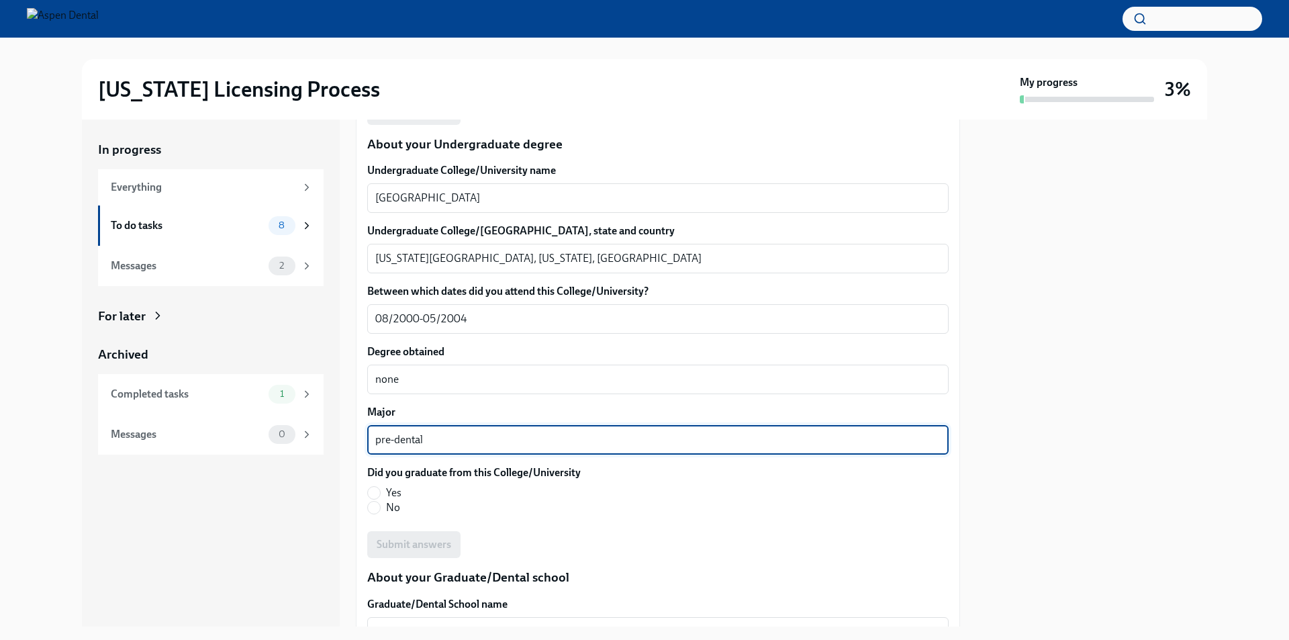
scroll to position [1343, 0]
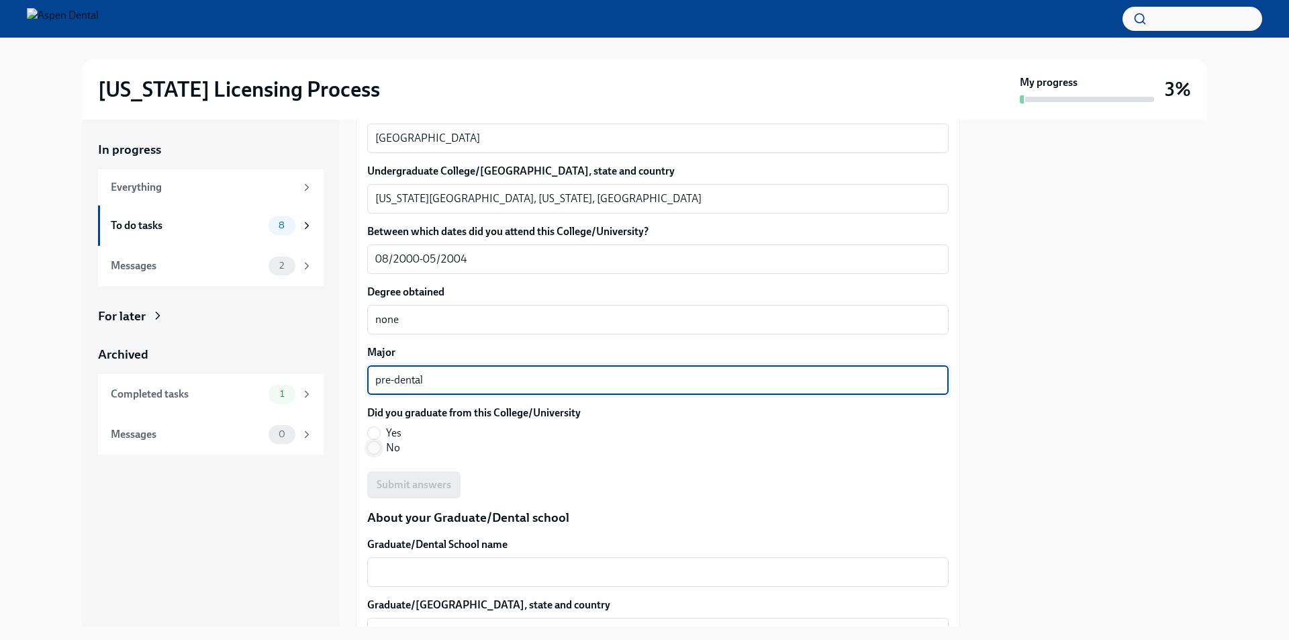
type textarea "pre-dental"
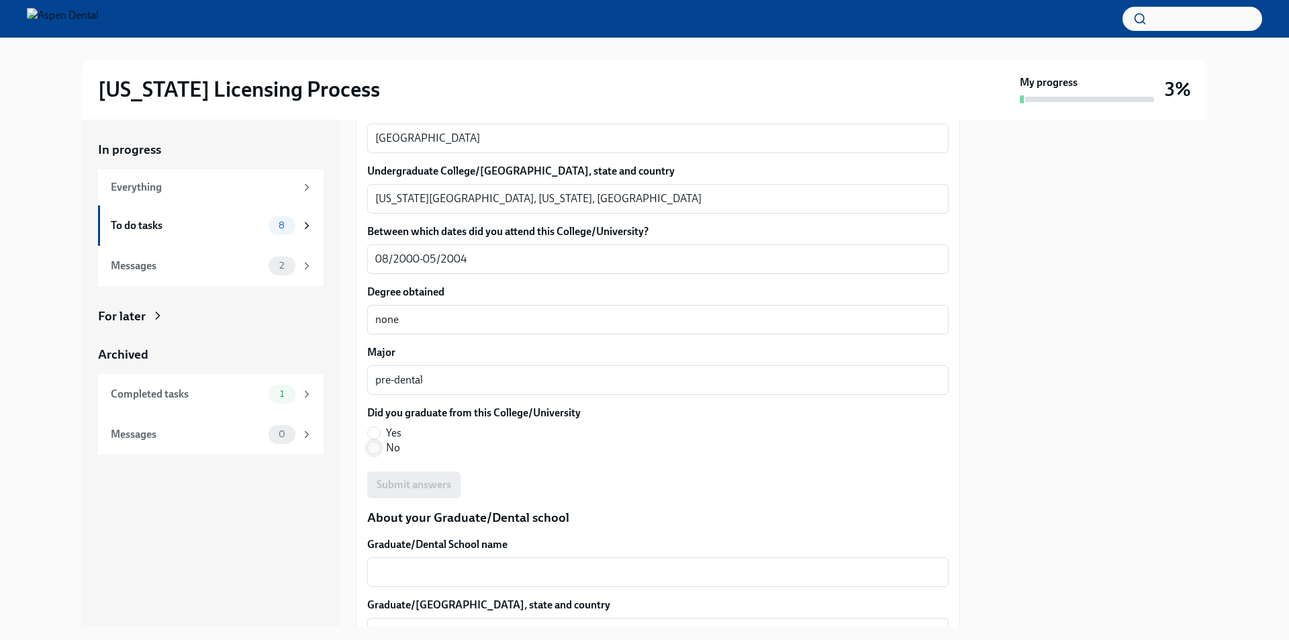
click at [380, 447] on span at bounding box center [373, 447] width 13 height 13
click at [380, 447] on input "No" at bounding box center [374, 448] width 12 height 12
radio input "true"
click at [399, 486] on span "Submit answers" at bounding box center [414, 484] width 75 height 13
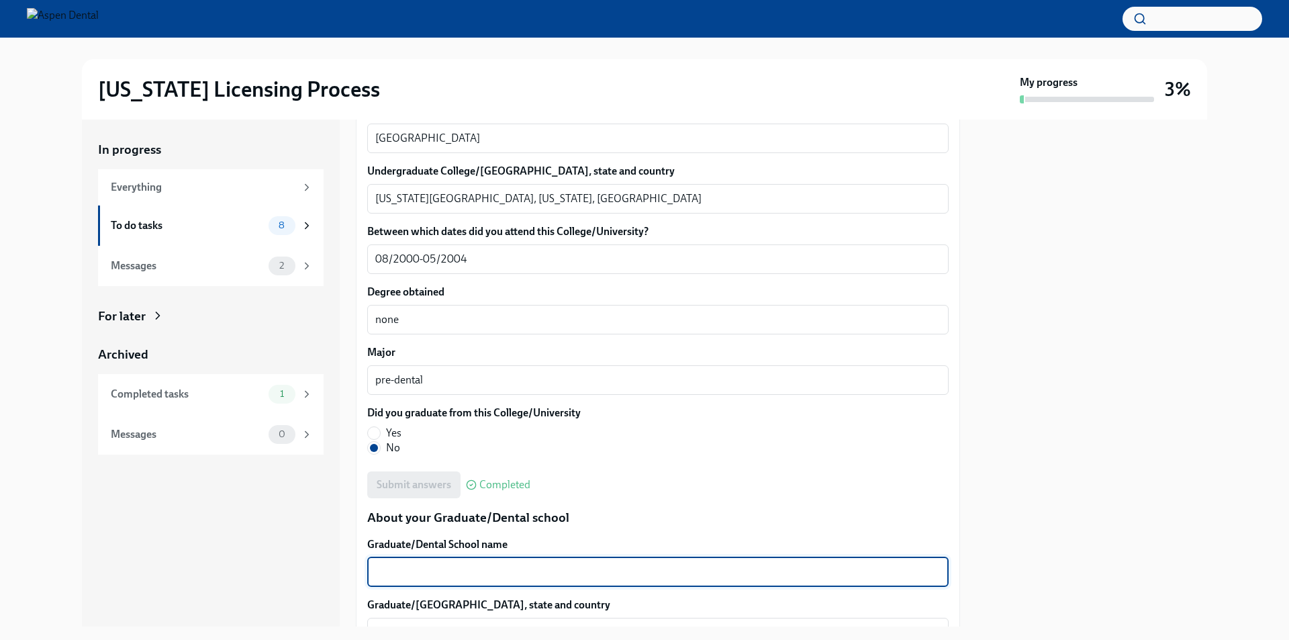
click at [421, 571] on textarea "Graduate/Dental School name" at bounding box center [657, 572] width 565 height 16
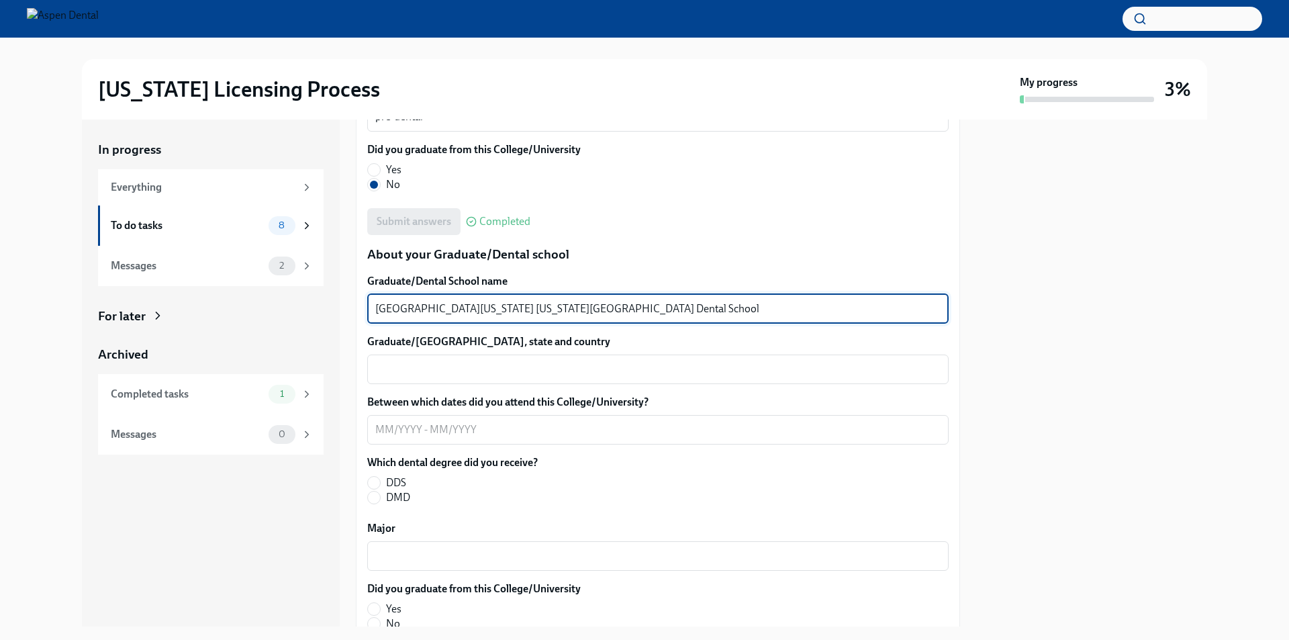
scroll to position [1611, 0]
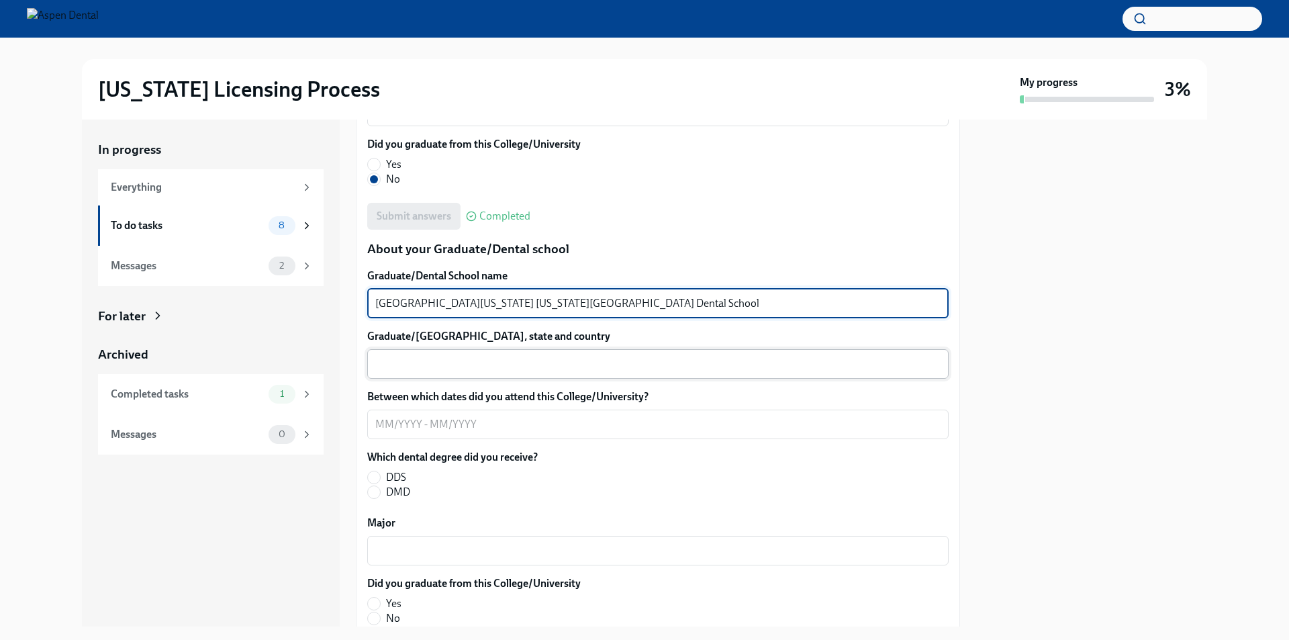
type textarea "[GEOGRAPHIC_DATA][US_STATE] [US_STATE][GEOGRAPHIC_DATA] Dental School"
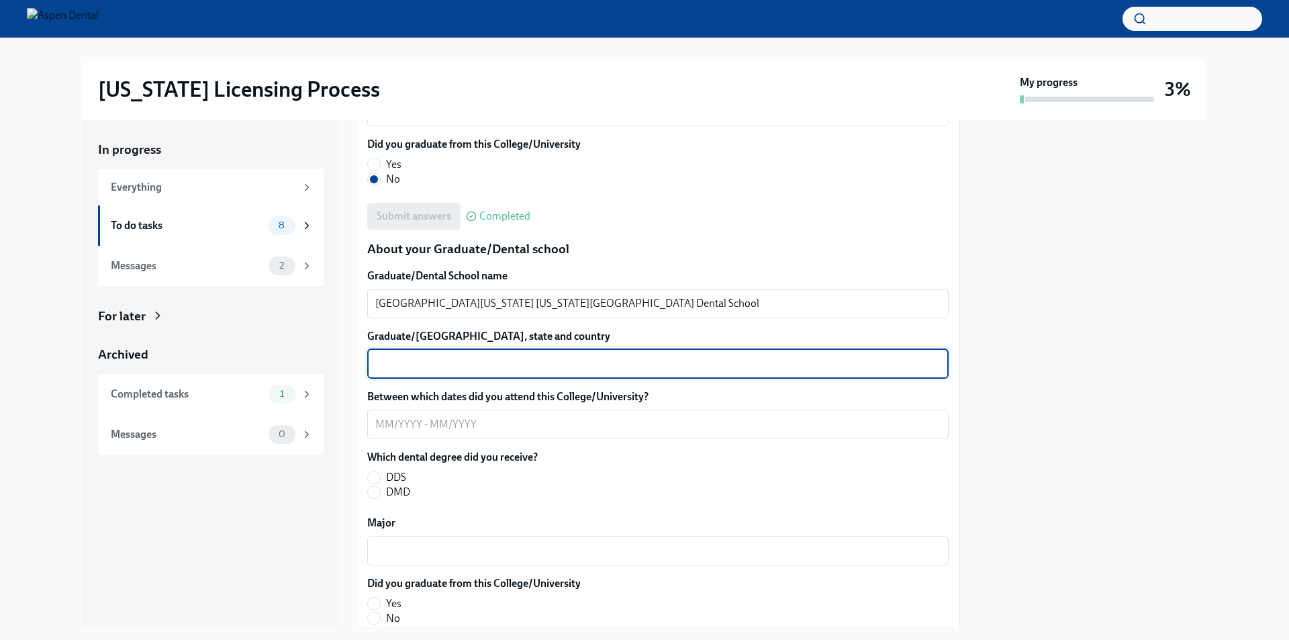
click at [416, 361] on textarea "Graduate/[GEOGRAPHIC_DATA], state and country" at bounding box center [657, 364] width 565 height 16
type textarea "[US_STATE][GEOGRAPHIC_DATA], [GEOGRAPHIC_DATA]"
click at [390, 424] on textarea "Between which dates did you attend this College/University?" at bounding box center [657, 424] width 565 height 16
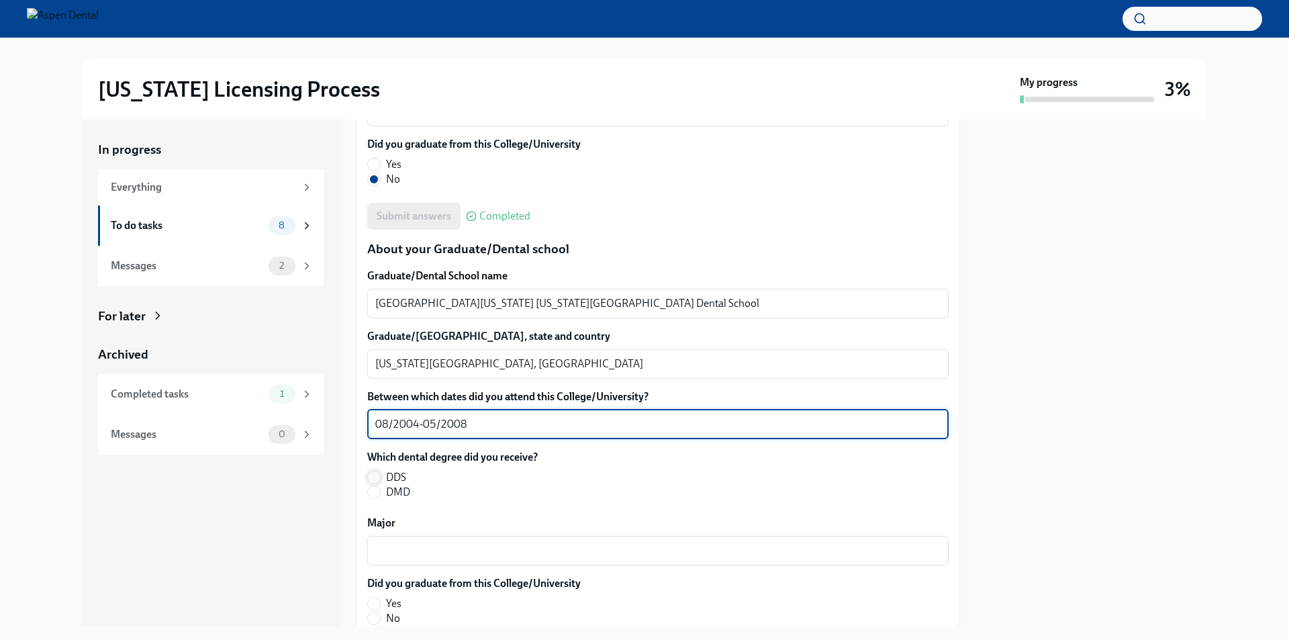
type textarea "08/2004-05/2008"
click at [370, 473] on input "DDS" at bounding box center [374, 477] width 12 height 12
radio input "true"
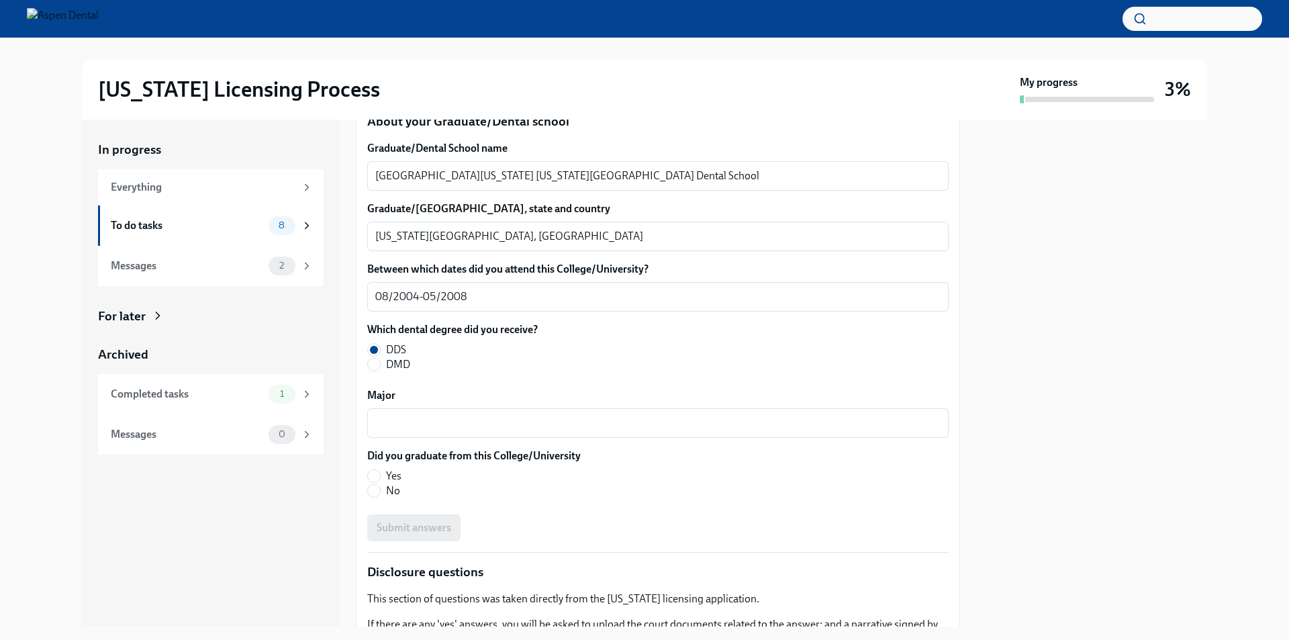
scroll to position [1813, 0]
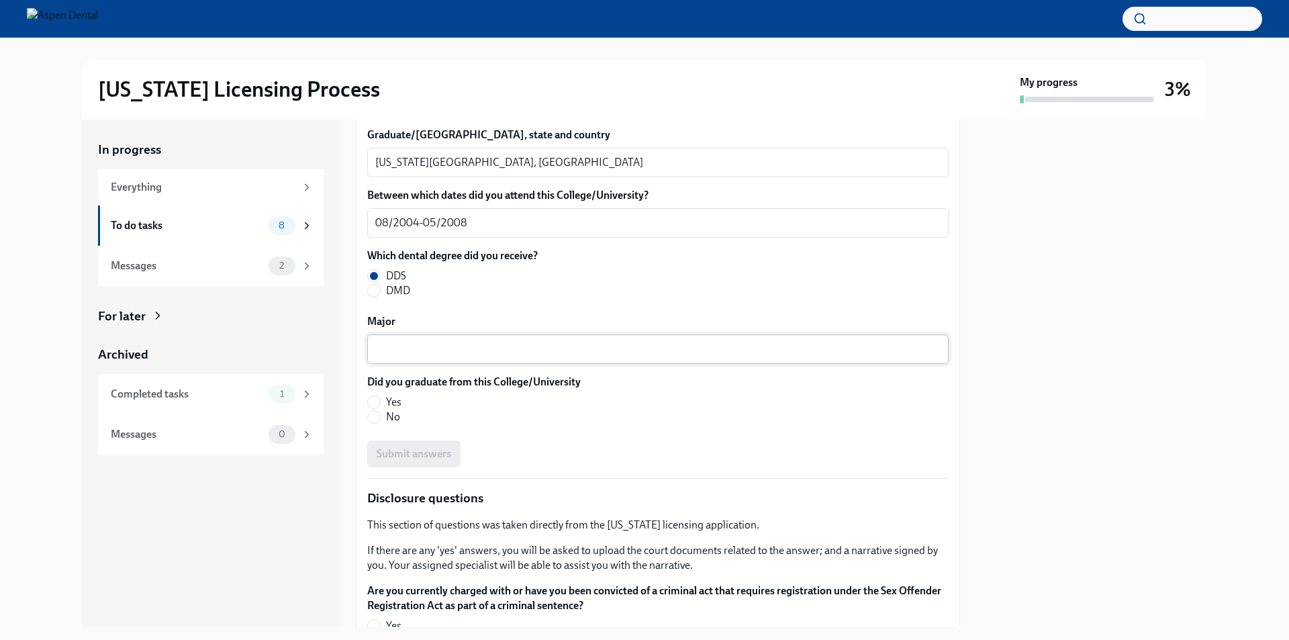
click at [406, 357] on div "x ​" at bounding box center [657, 349] width 581 height 30
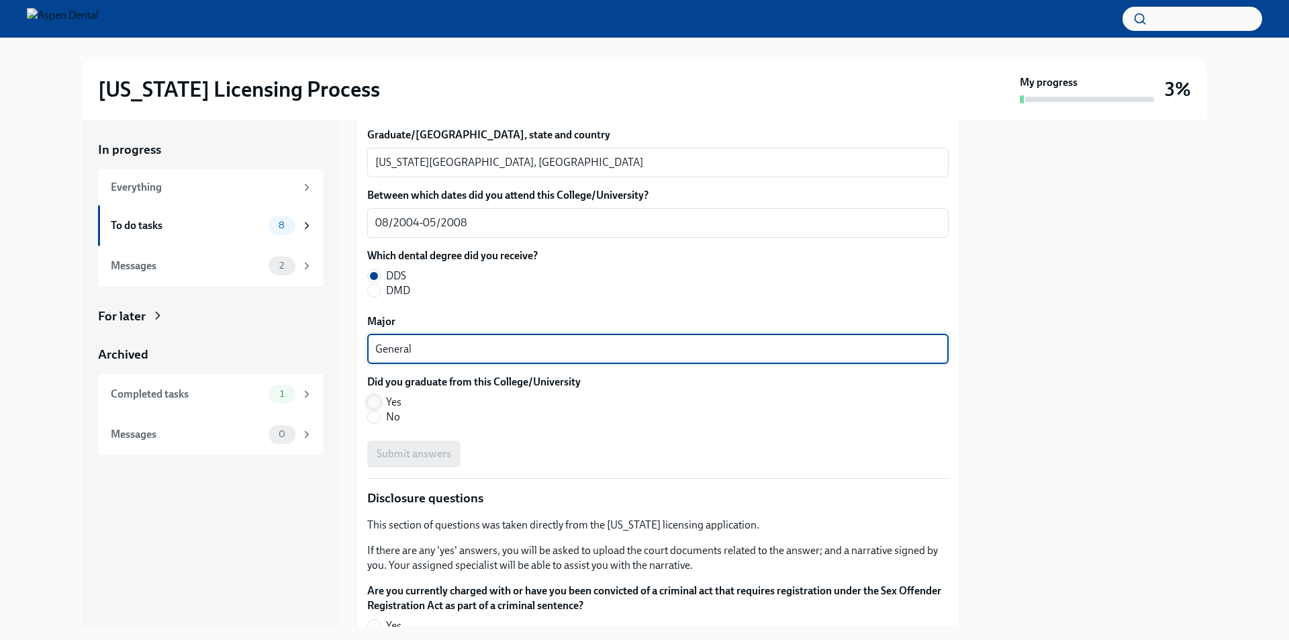
type textarea "General"
click at [368, 398] on input "Yes" at bounding box center [374, 402] width 12 height 12
radio input "true"
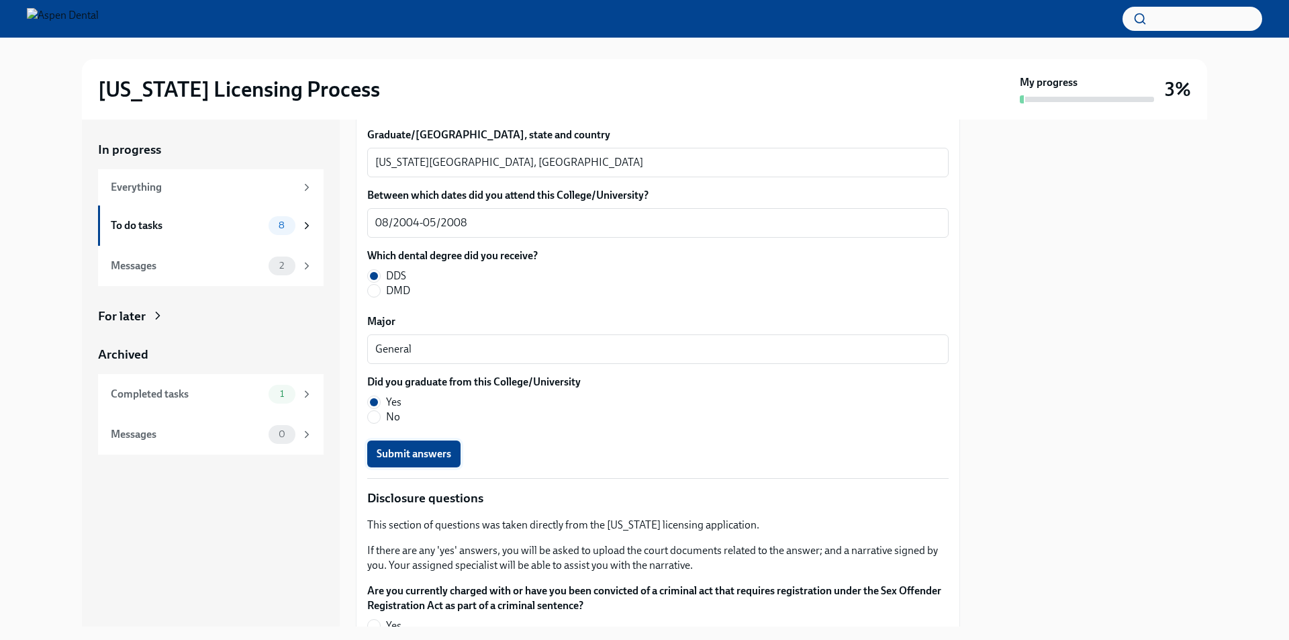
click at [421, 454] on span "Submit answers" at bounding box center [414, 453] width 75 height 13
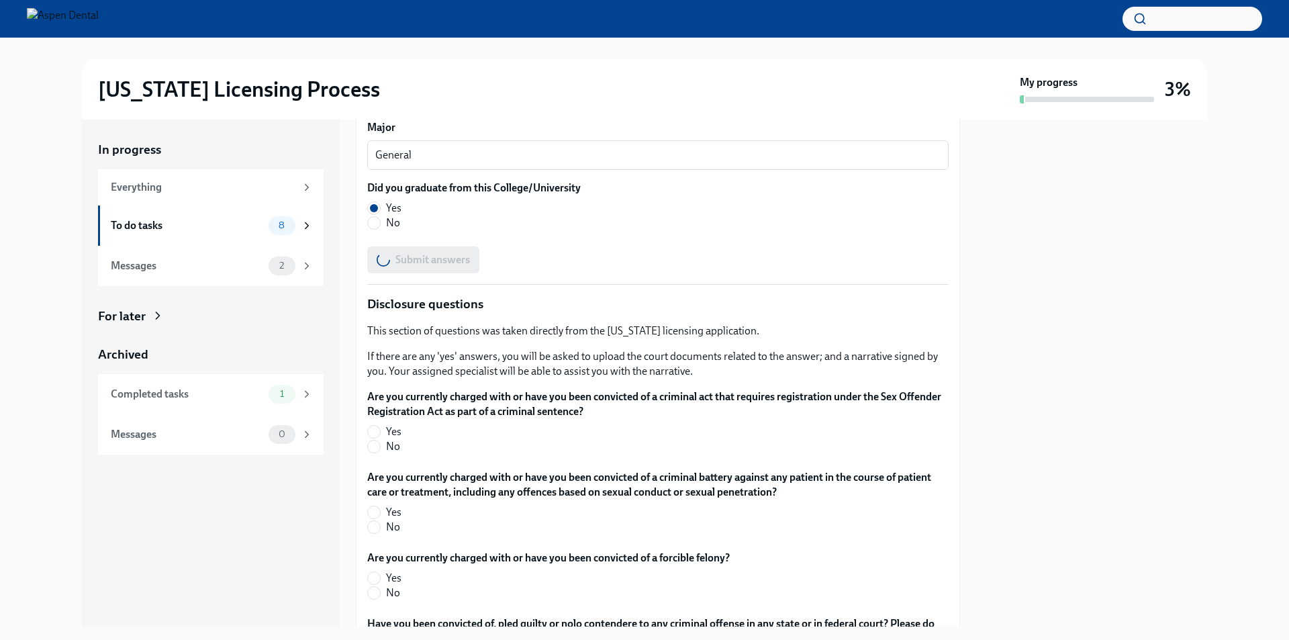
scroll to position [2014, 0]
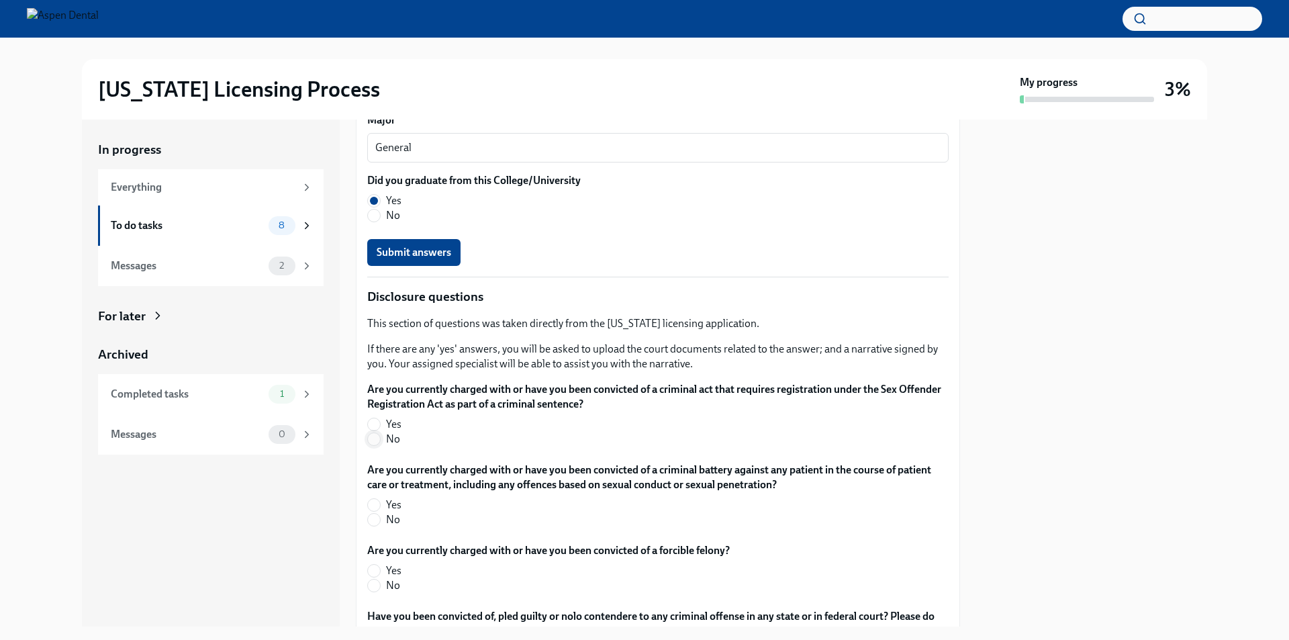
click at [373, 435] on input "No" at bounding box center [374, 439] width 12 height 12
radio input "true"
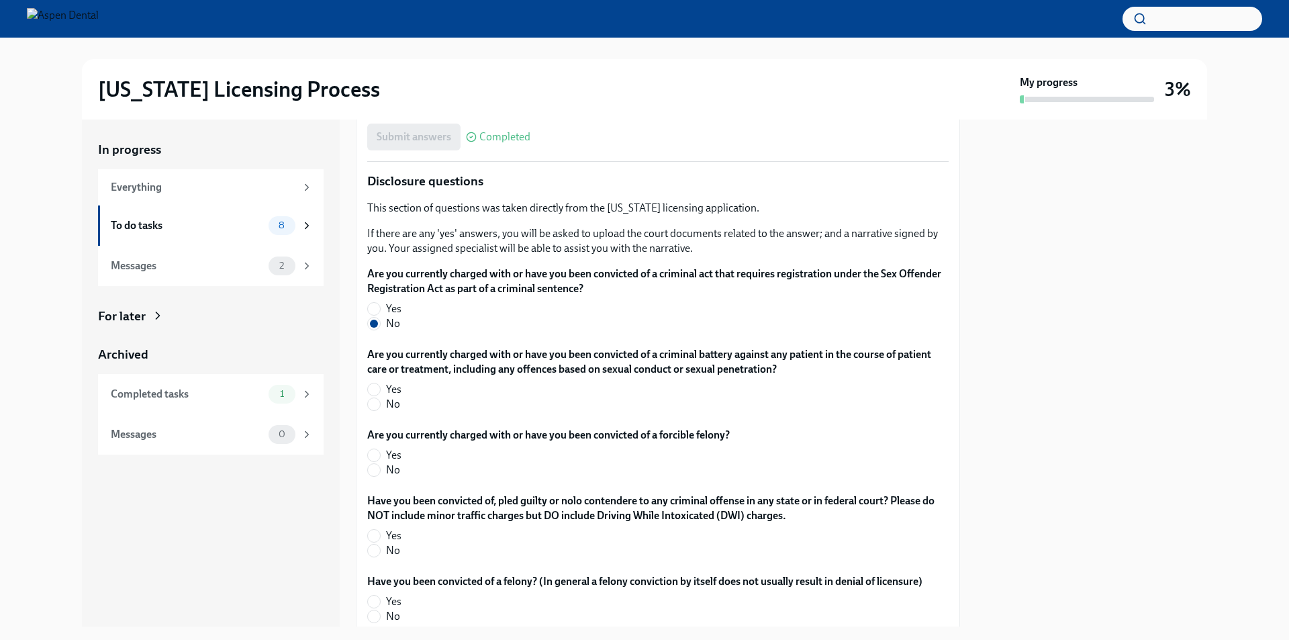
scroll to position [2148, 0]
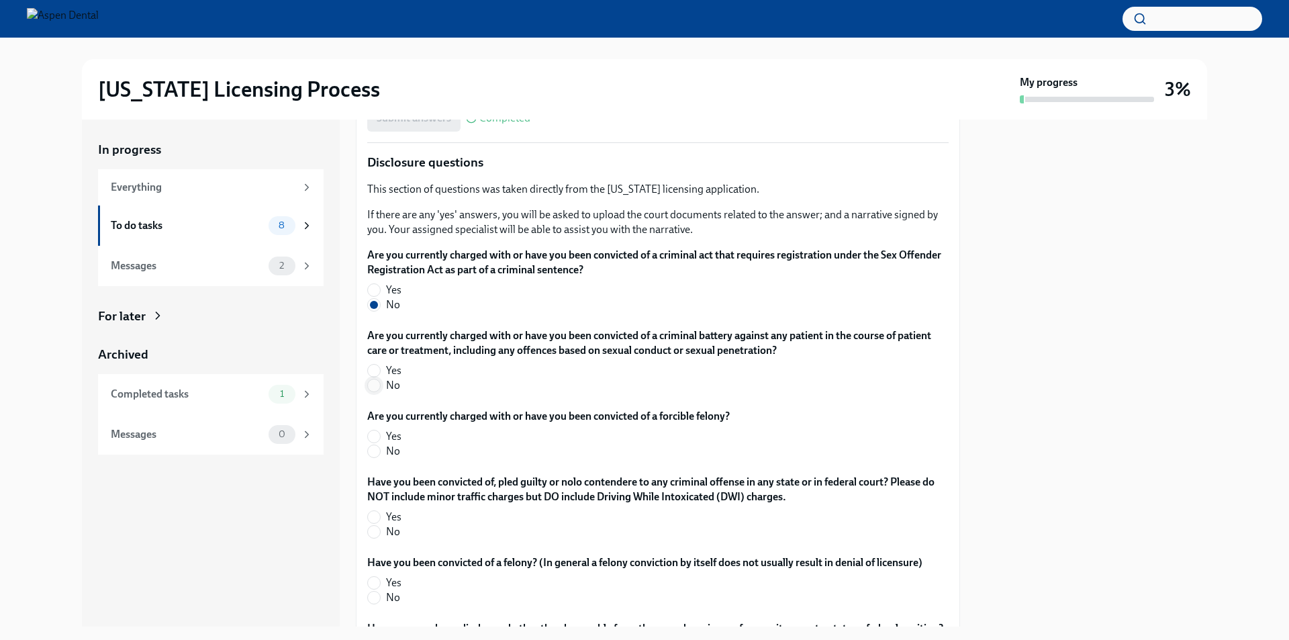
click at [379, 388] on input "No" at bounding box center [374, 385] width 12 height 12
radio input "true"
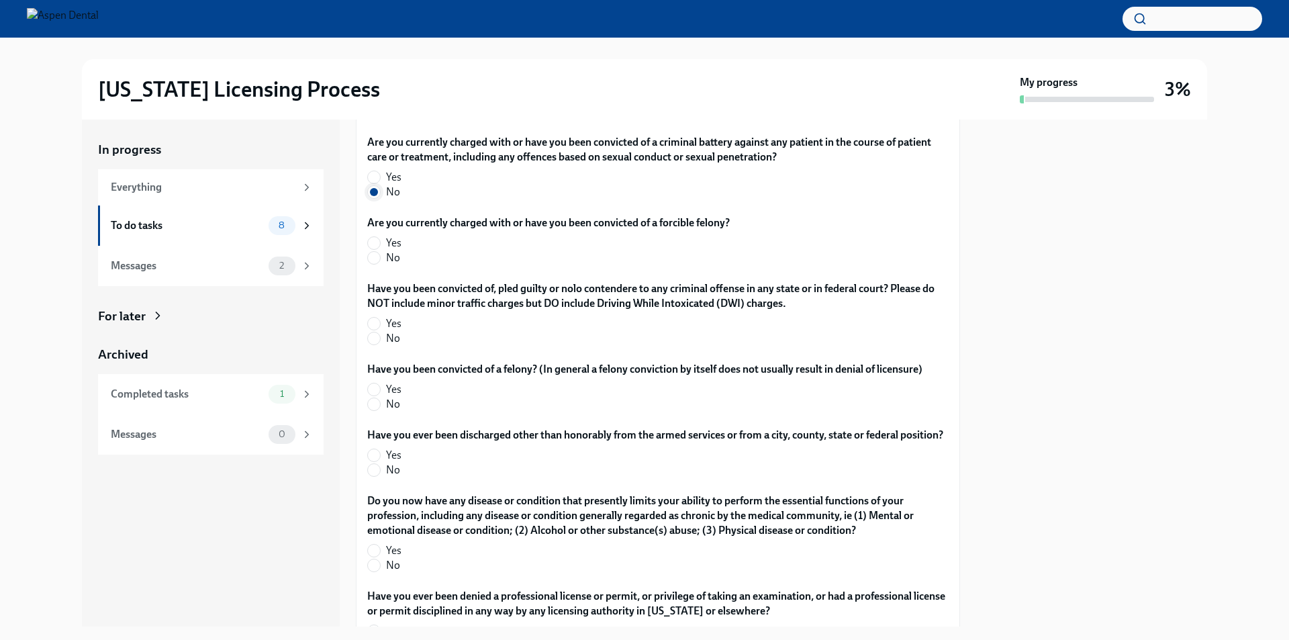
scroll to position [2350, 0]
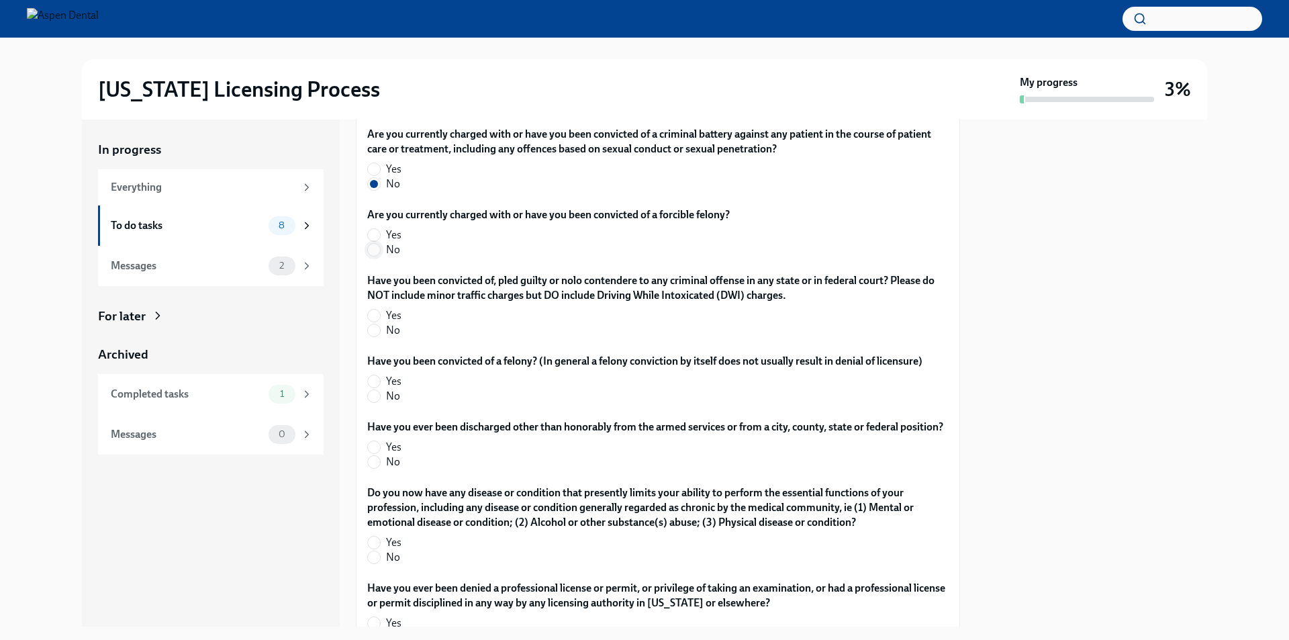
click at [371, 245] on input "No" at bounding box center [374, 250] width 12 height 12
radio input "true"
click at [374, 330] on input "No" at bounding box center [374, 330] width 12 height 12
radio input "true"
click at [378, 394] on input "No" at bounding box center [374, 396] width 12 height 12
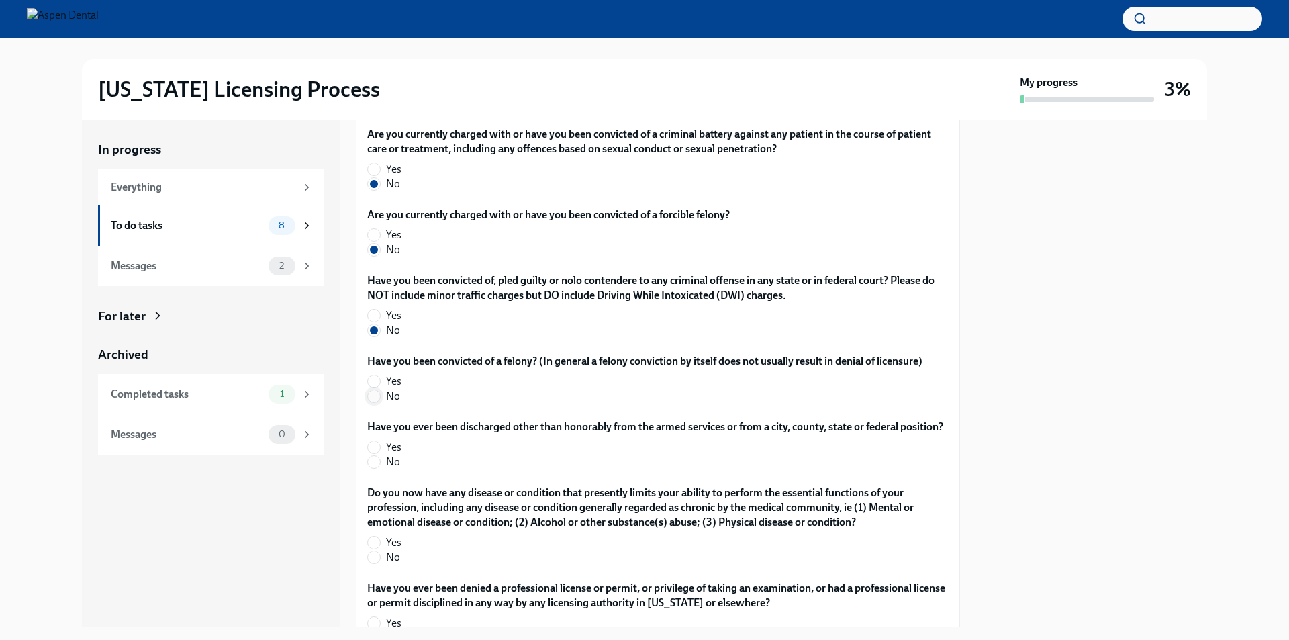
radio input "true"
click at [375, 468] on input "No" at bounding box center [374, 462] width 12 height 12
radio input "true"
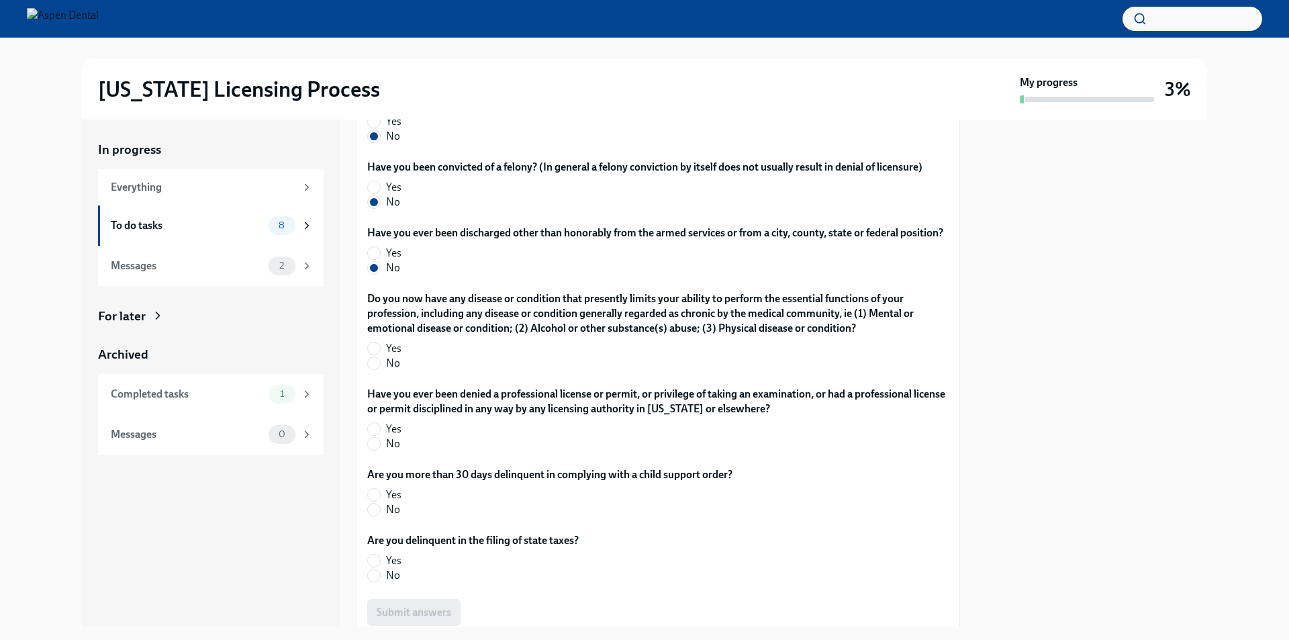
scroll to position [2551, 0]
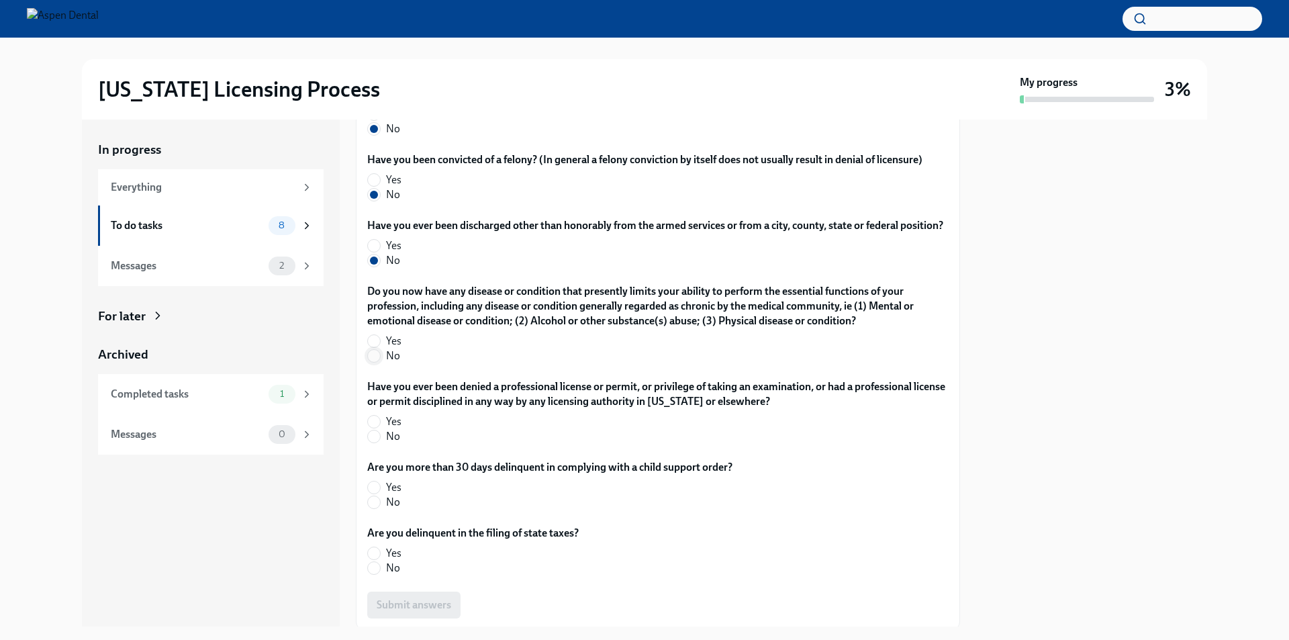
click at [367, 363] on span at bounding box center [373, 355] width 13 height 13
click at [368, 362] on input "No" at bounding box center [374, 356] width 12 height 12
radio input "true"
click at [377, 442] on input "No" at bounding box center [374, 436] width 12 height 12
radio input "true"
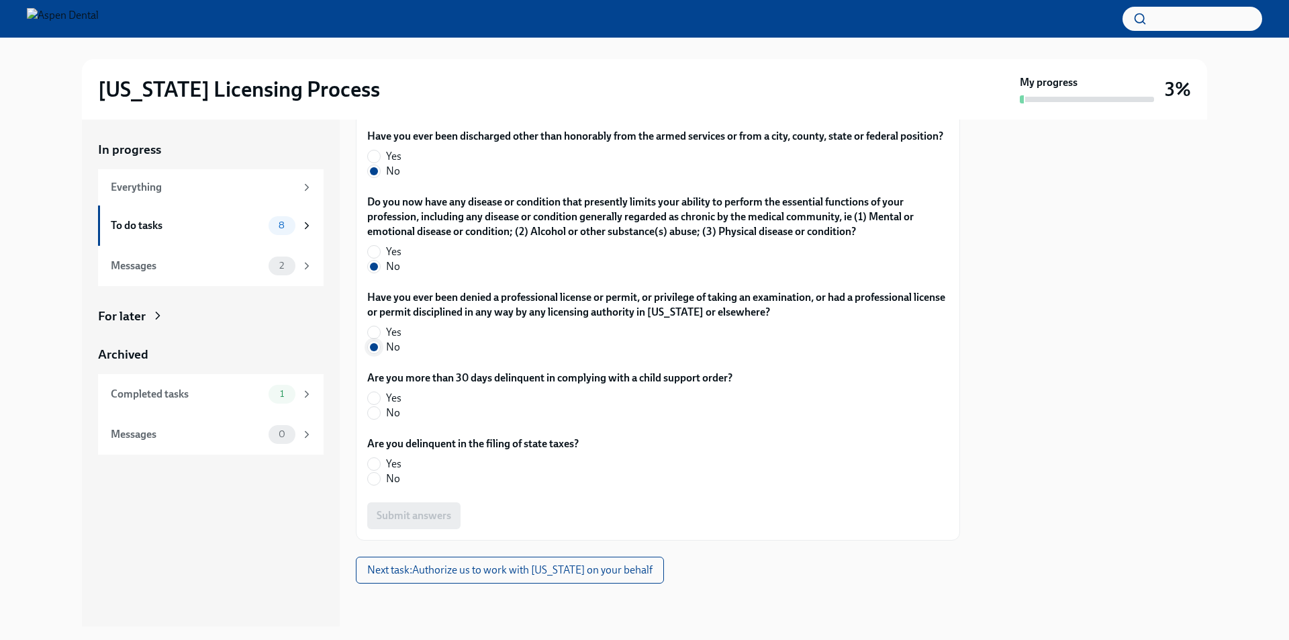
scroll to position [2655, 0]
click at [372, 407] on input "No" at bounding box center [374, 413] width 12 height 12
radio input "true"
click at [373, 480] on input "No" at bounding box center [374, 479] width 12 height 12
radio input "true"
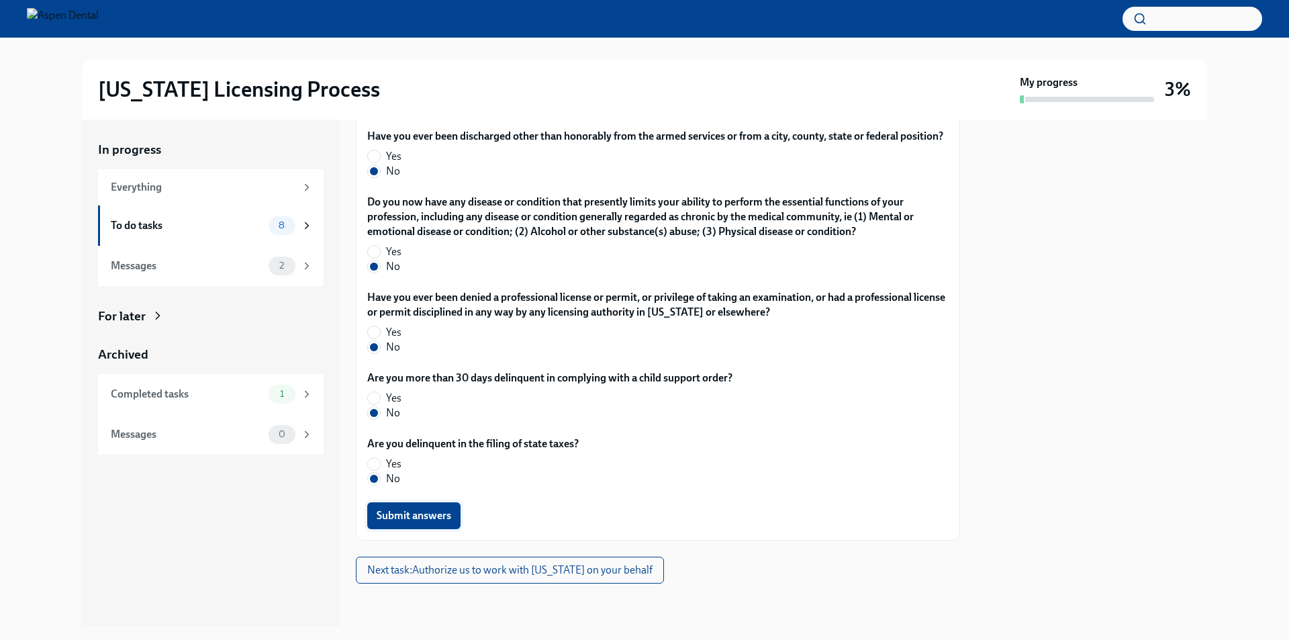
click at [402, 520] on span "Submit answers" at bounding box center [414, 515] width 75 height 13
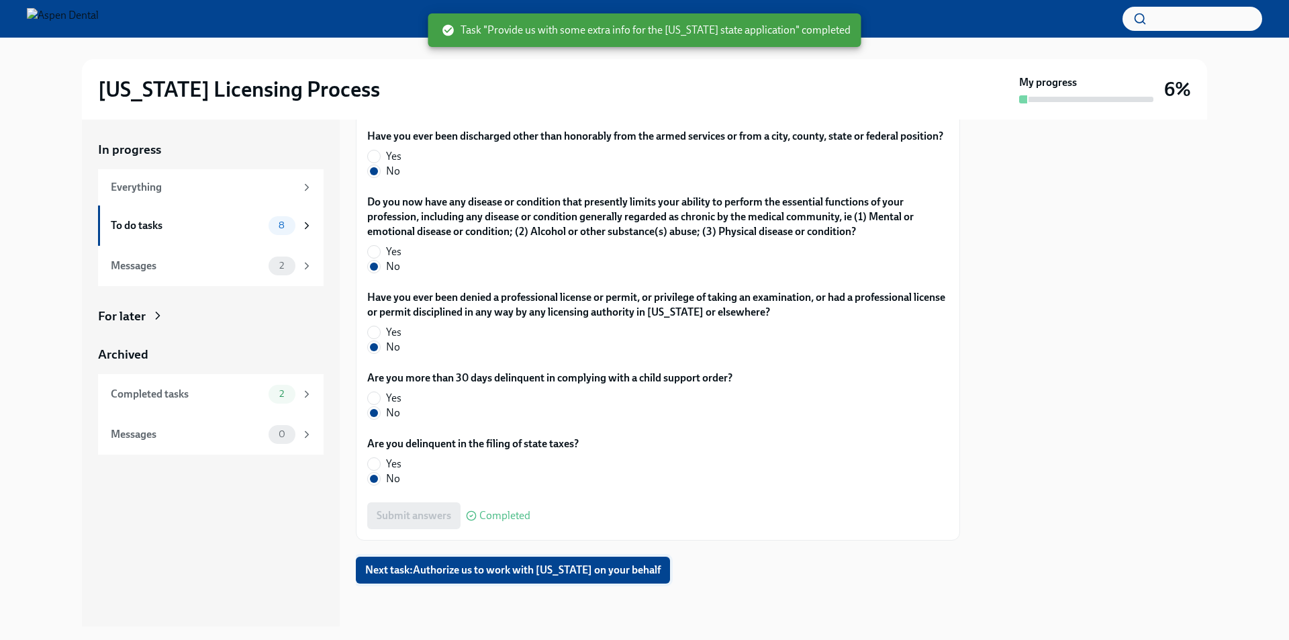
click at [410, 564] on span "Next task : Authorize us to work with [US_STATE] on your behalf" at bounding box center [512, 569] width 295 height 13
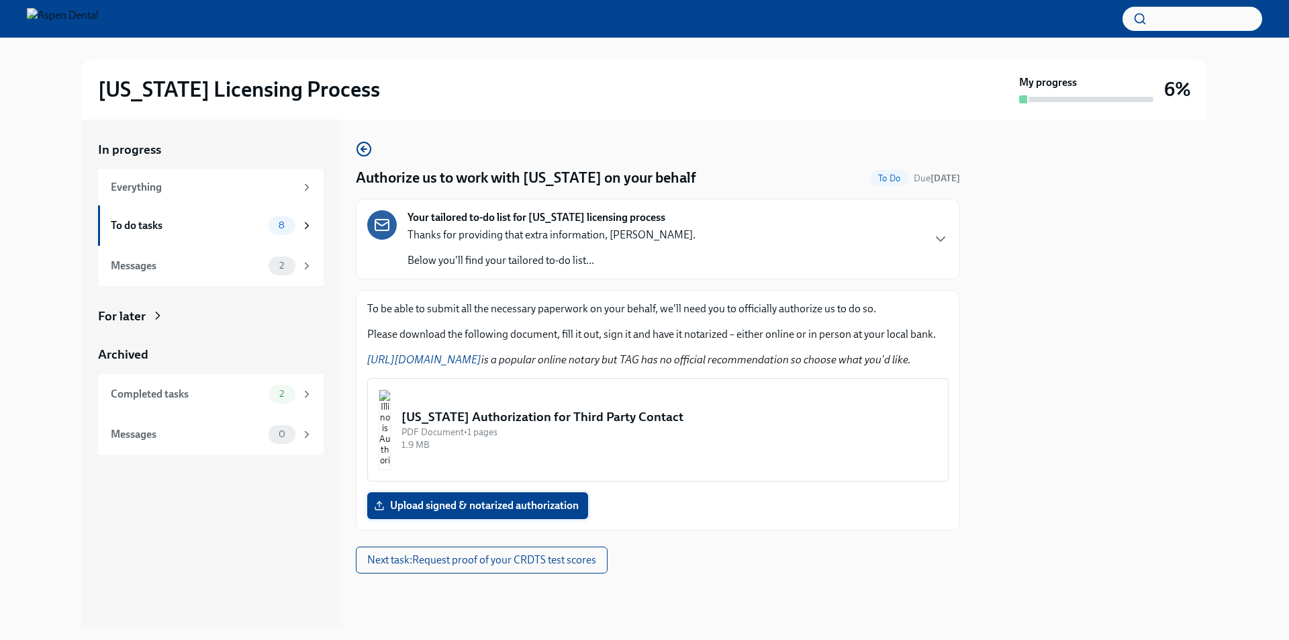
click at [415, 500] on span "Upload signed & notarized authorization" at bounding box center [478, 505] width 202 height 13
click at [0, 0] on input "Upload signed & notarized authorization" at bounding box center [0, 0] width 0 height 0
click at [487, 422] on div "[US_STATE] Authorization for Third Party Contact" at bounding box center [669, 416] width 536 height 17
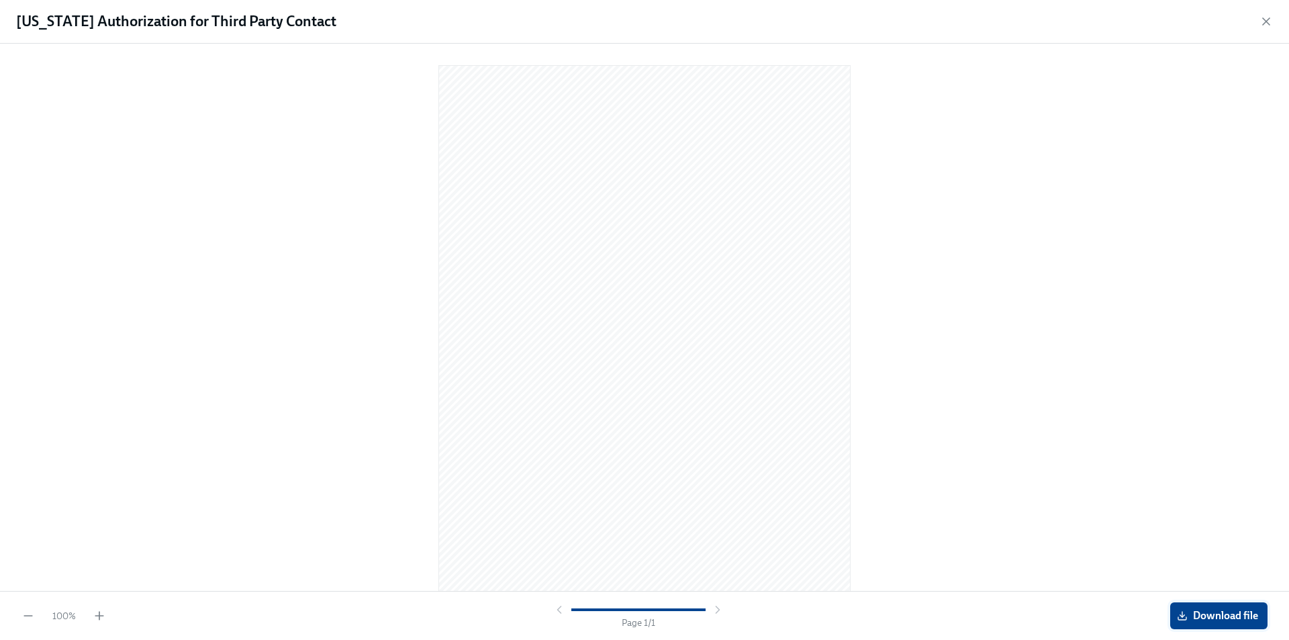
click at [1198, 614] on span "Download file" at bounding box center [1219, 615] width 79 height 13
